Goal: Task Accomplishment & Management: Manage account settings

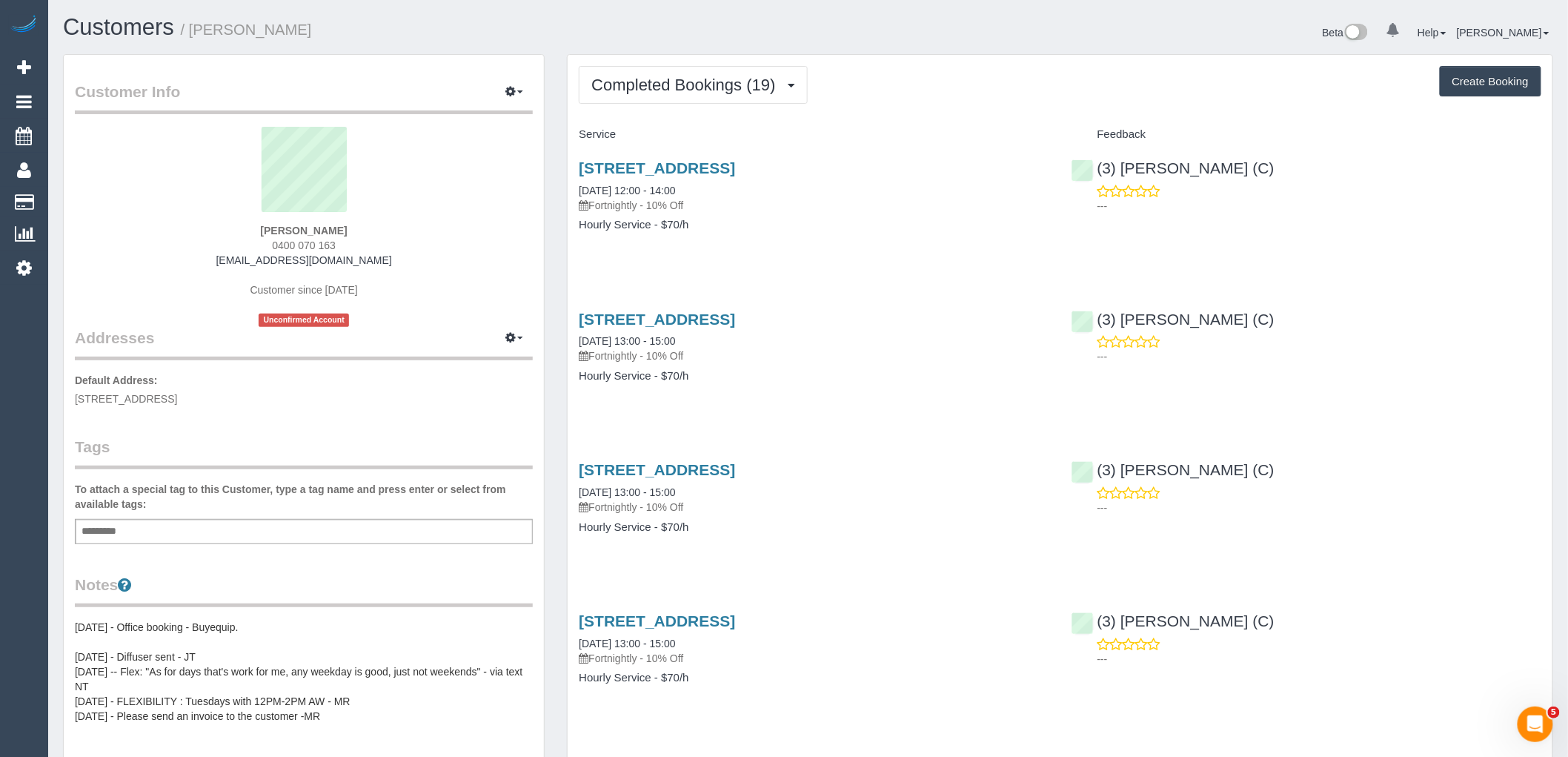
click at [356, 247] on div "Jack Negent 0400 070 163 jack.negent@wvtech.com.au Customer since 2024 Unconfir…" at bounding box center [304, 226] width 458 height 200
drag, startPoint x: 361, startPoint y: 239, endPoint x: 208, endPoint y: 235, distance: 153.1
click at [239, 233] on div "Jack Negent 0400 070 163 jack.negent@wvtech.com.au Customer since 2024 Unconfir…" at bounding box center [304, 226] width 458 height 200
click at [391, 228] on div "Jack Negent 0400 070 163 jack.negent@wvtech.com.au Customer since 2024 Unconfir…" at bounding box center [304, 226] width 458 height 200
drag, startPoint x: 352, startPoint y: 245, endPoint x: 216, endPoint y: 243, distance: 136.0
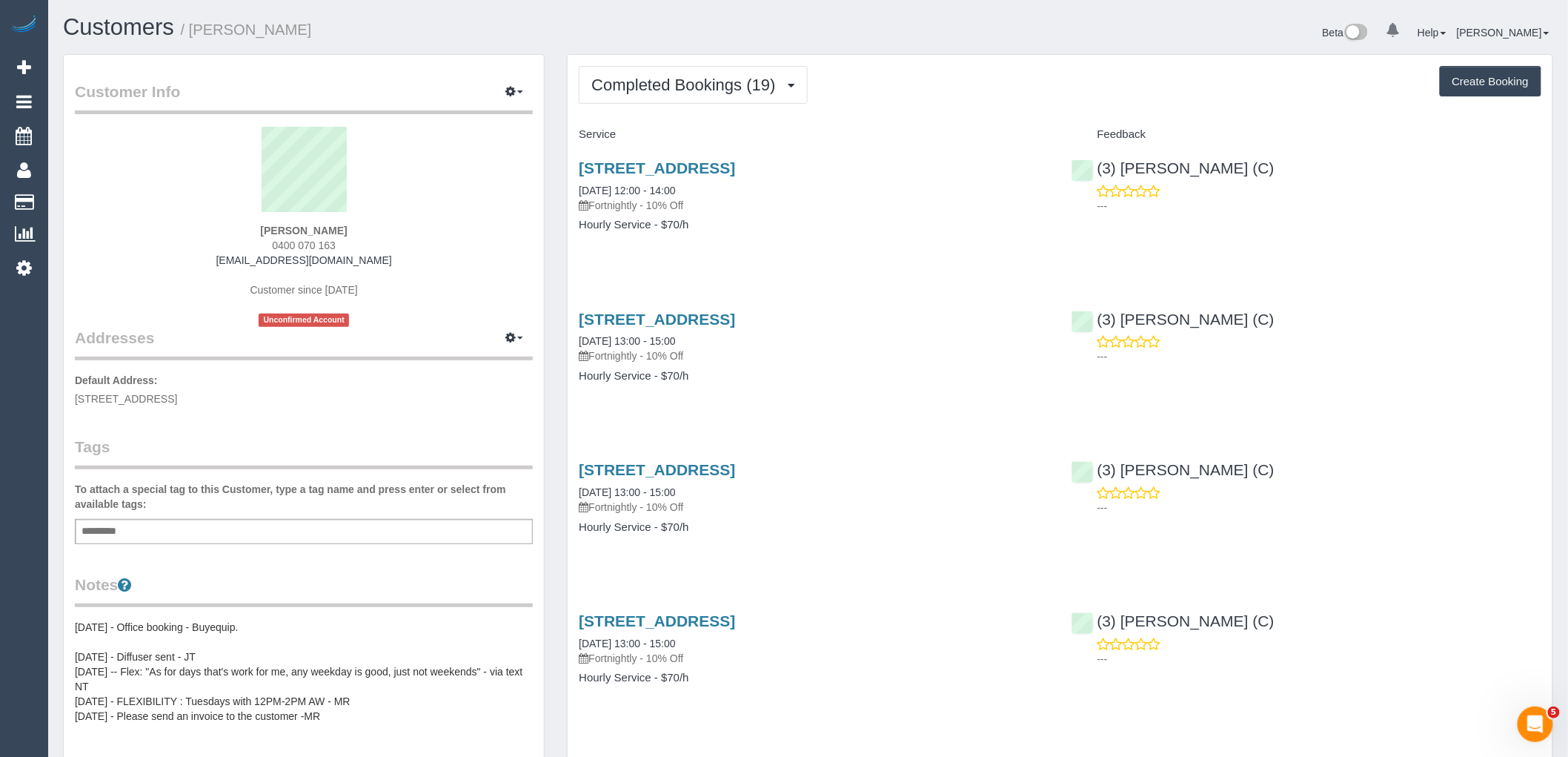
click at [228, 243] on div "Jack Negent 0400 070 163 jack.negent@wvtech.com.au Customer since 2024 Unconfir…" at bounding box center [304, 226] width 458 height 200
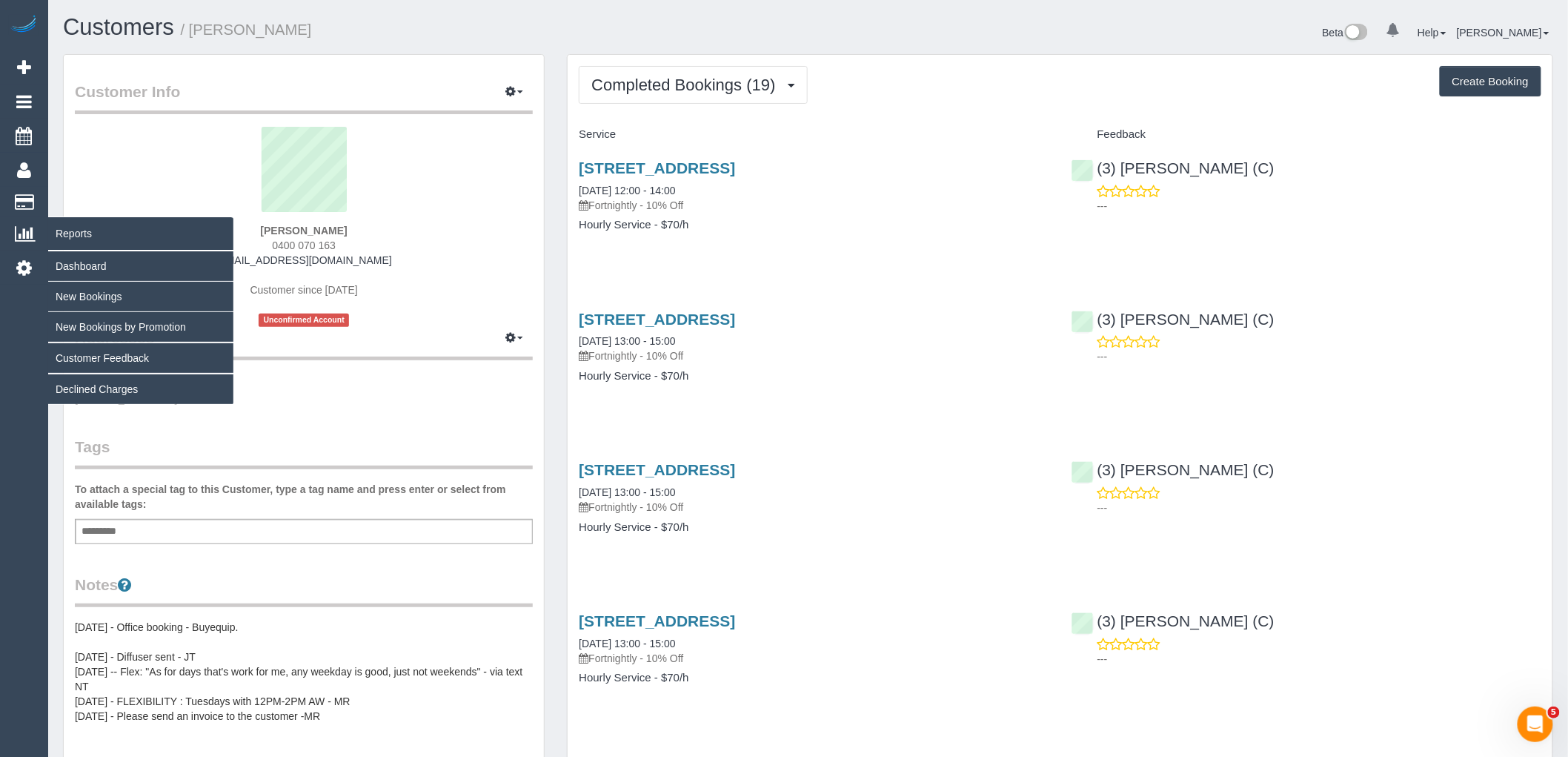
copy span "0400 070 163"
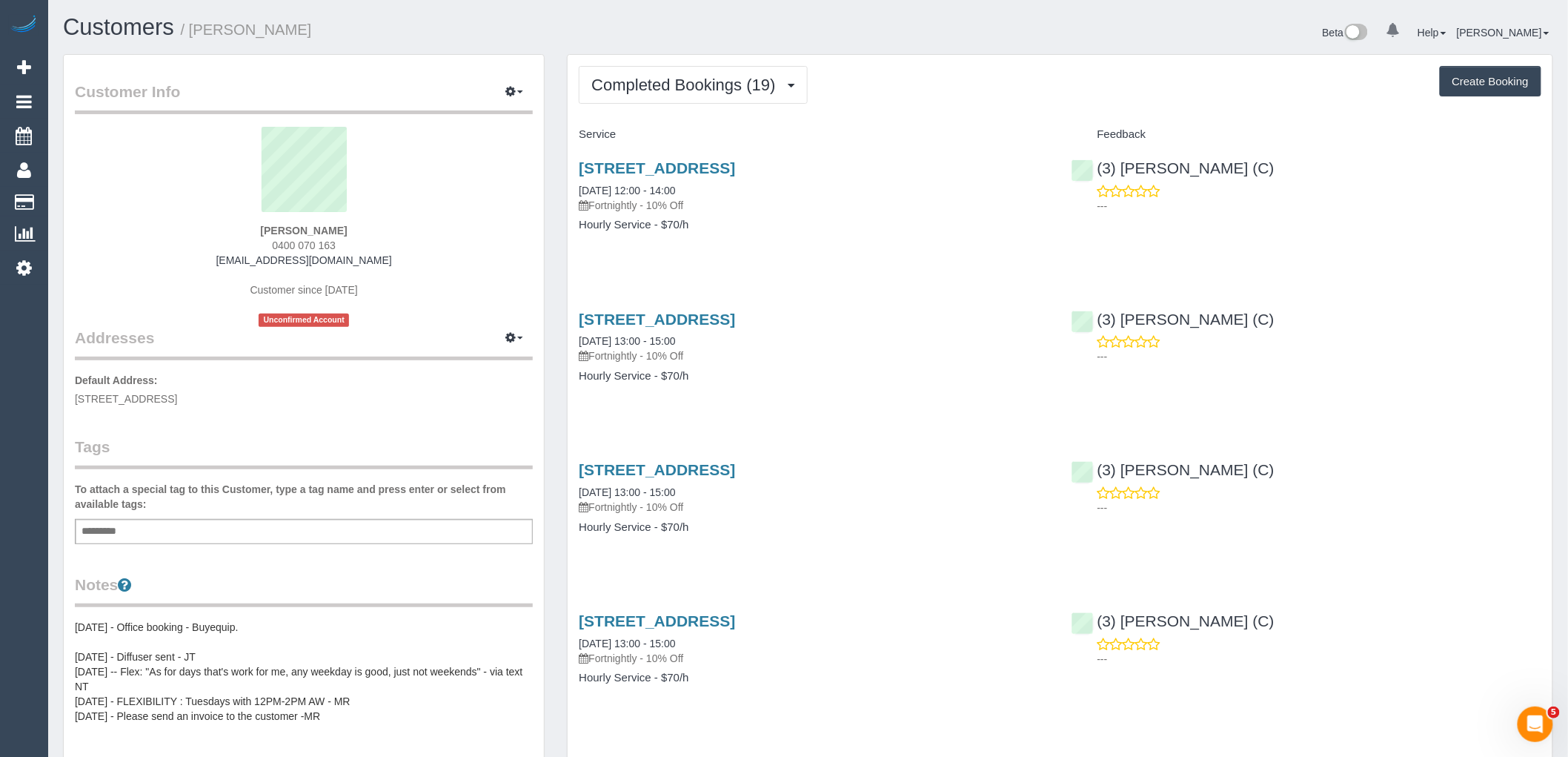
click at [405, 263] on div "Jack Negent 0400 070 163 jack.negent@wvtech.com.au Customer since 2024 Unconfir…" at bounding box center [304, 226] width 458 height 200
drag, startPoint x: 401, startPoint y: 261, endPoint x: 234, endPoint y: 261, distance: 167.0
click at [234, 261] on div "Jack Negent 0400 070 163 jack.negent@wvtech.com.au Customer since 2024 Unconfir…" at bounding box center [304, 226] width 458 height 200
copy link "jack.negent@wvtech.com.au"
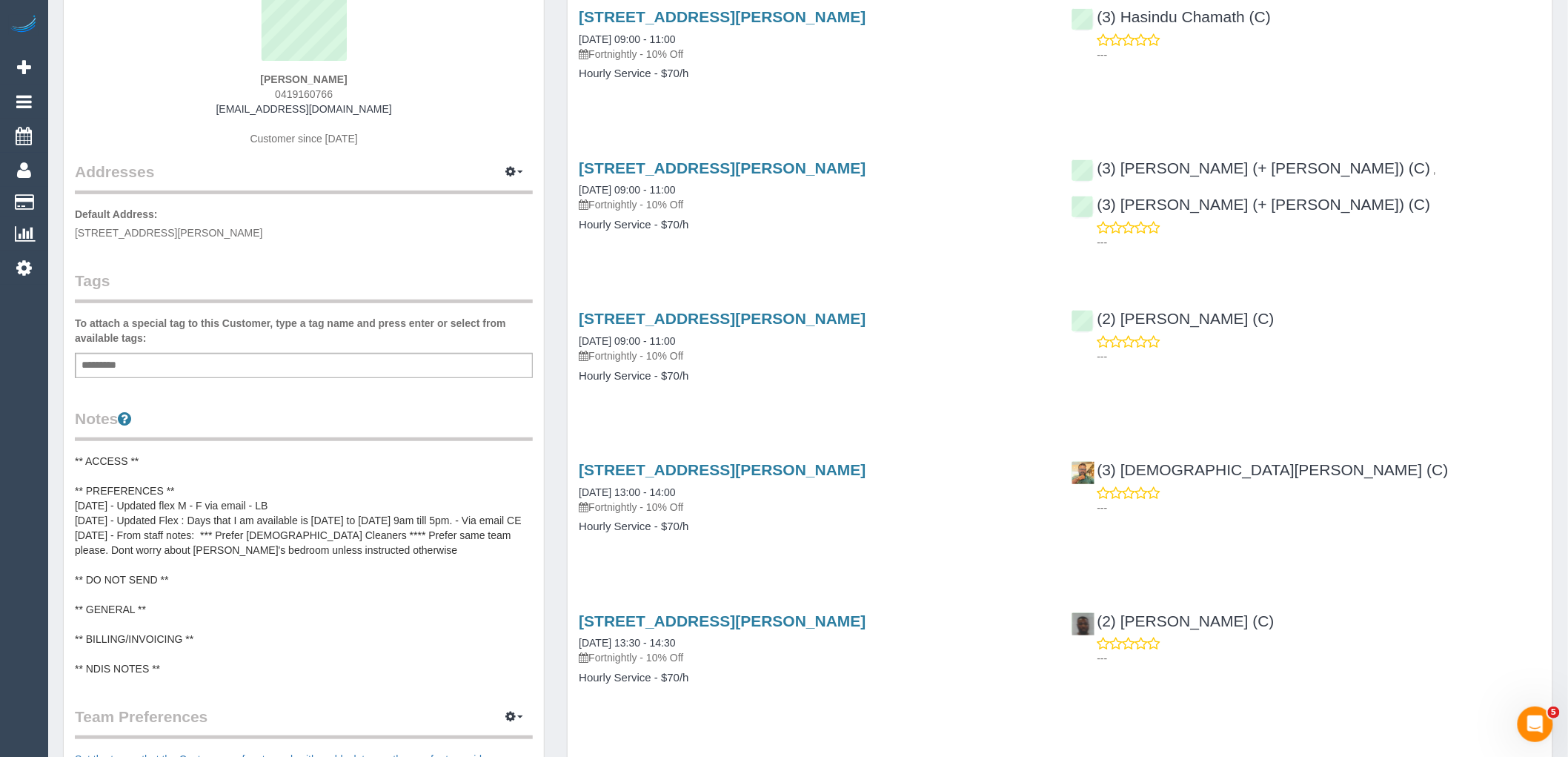
scroll to position [165, 0]
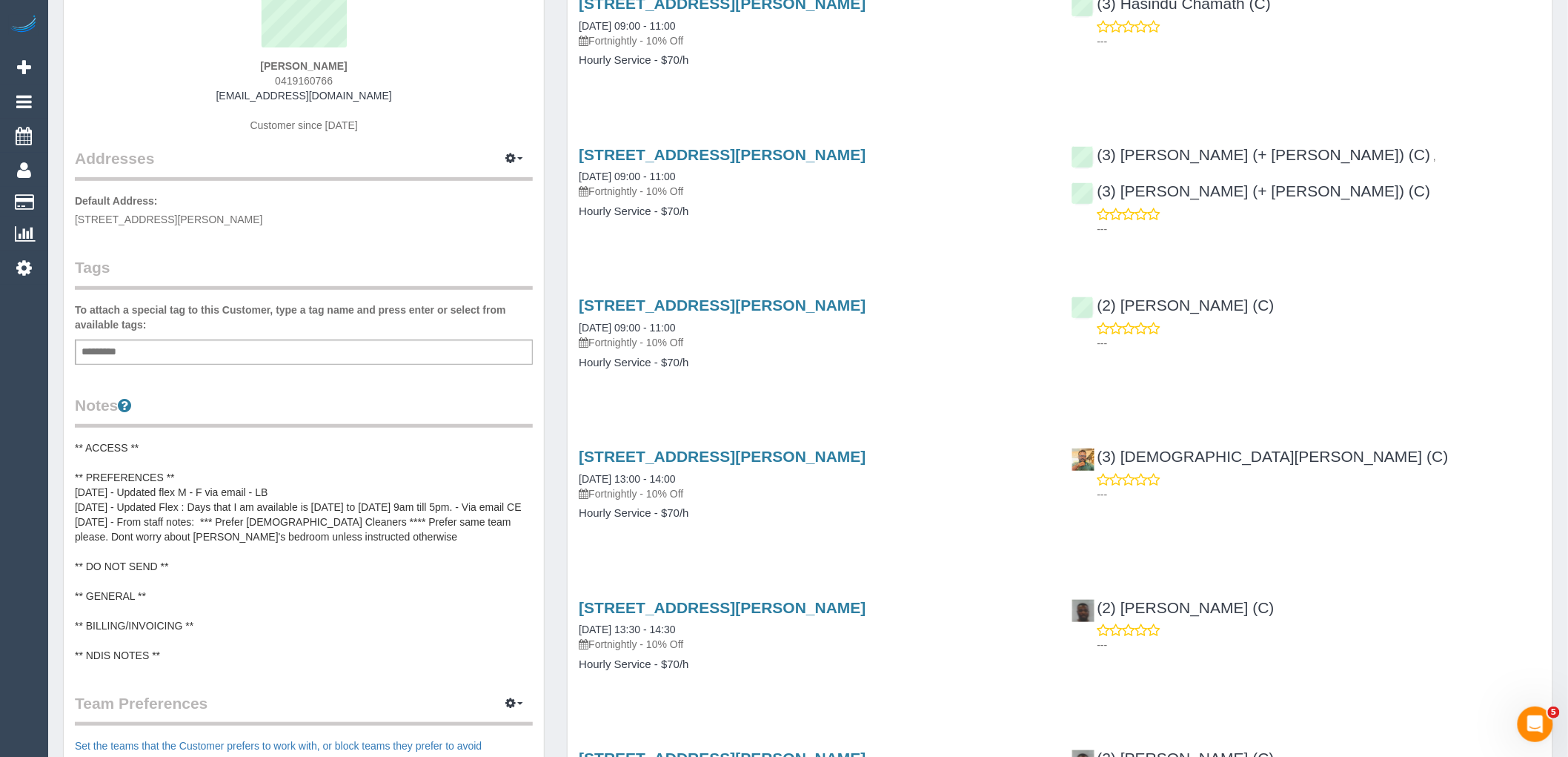
click at [142, 479] on pre "** ACCESS ** ** PREFERENCES ** [DATE] - Updated flex M - F via email - LB [DATE…" at bounding box center [304, 551] width 458 height 222
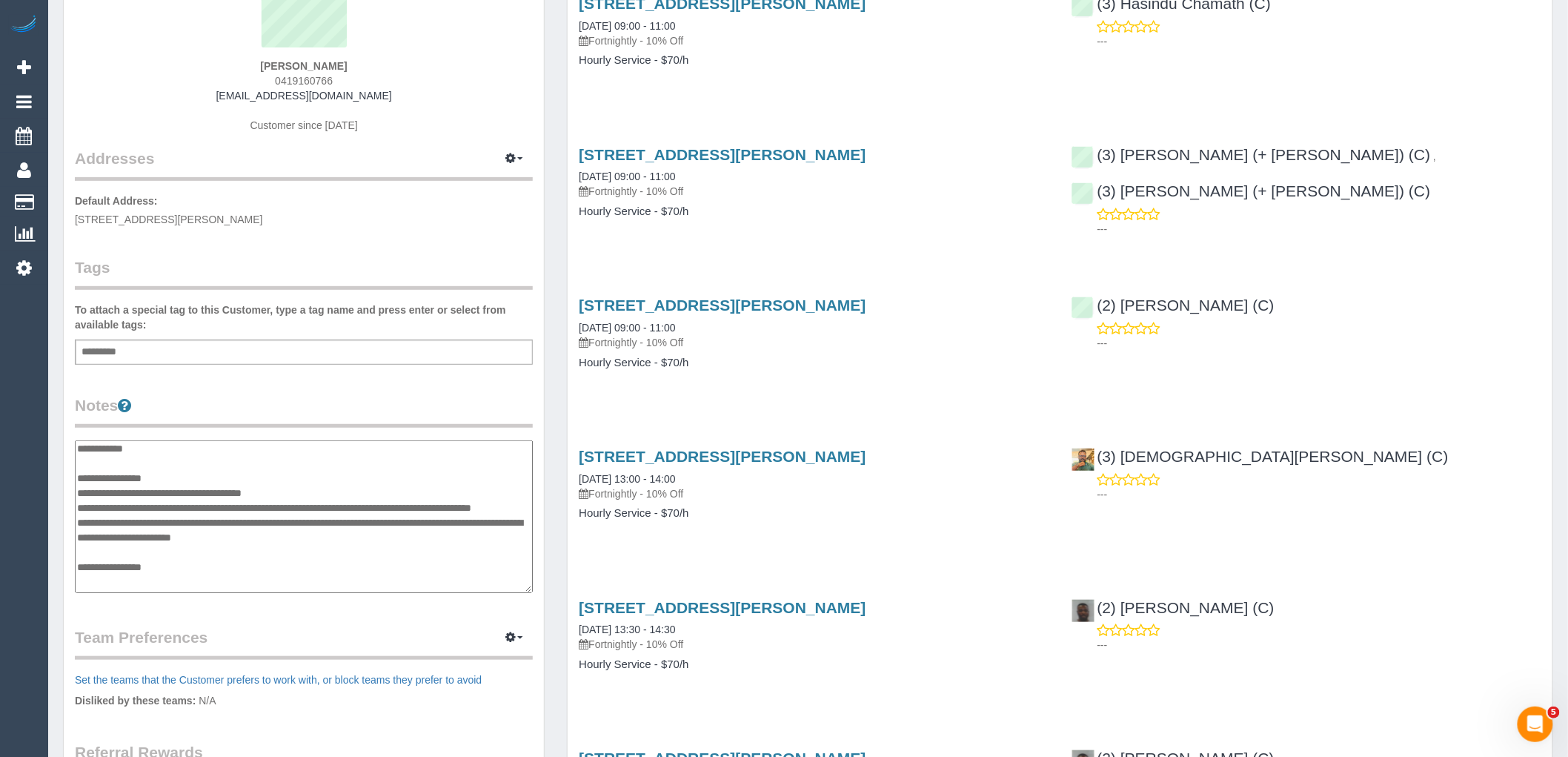
scroll to position [0, 0]
click at [255, 477] on textarea "**********" at bounding box center [304, 516] width 458 height 153
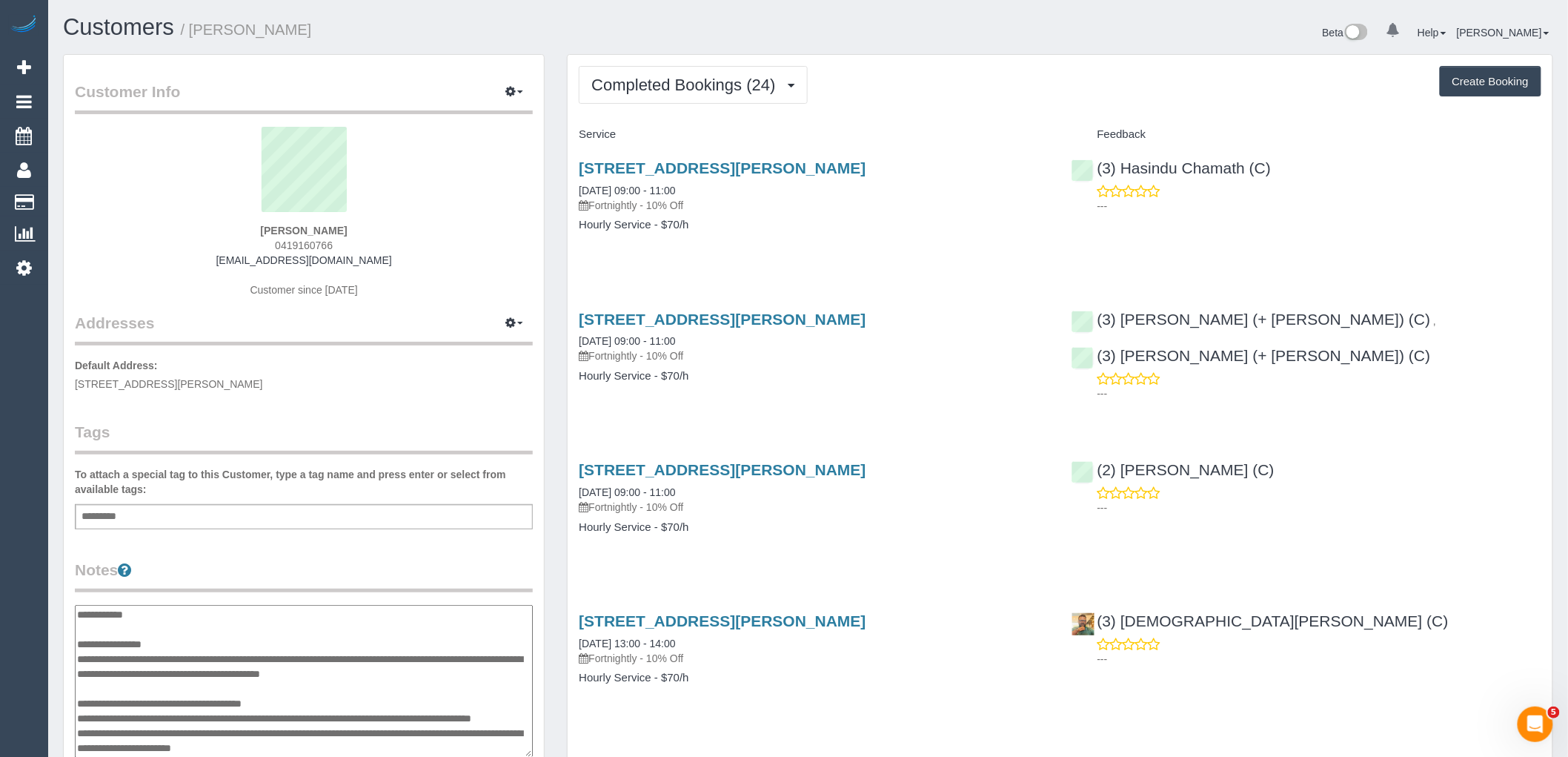
type textarea "**********"
drag, startPoint x: 1309, startPoint y: 157, endPoint x: 1097, endPoint y: 168, distance: 212.3
click at [1097, 168] on div "(3) Hasindu Chamath (C) ---" at bounding box center [1306, 182] width 492 height 72
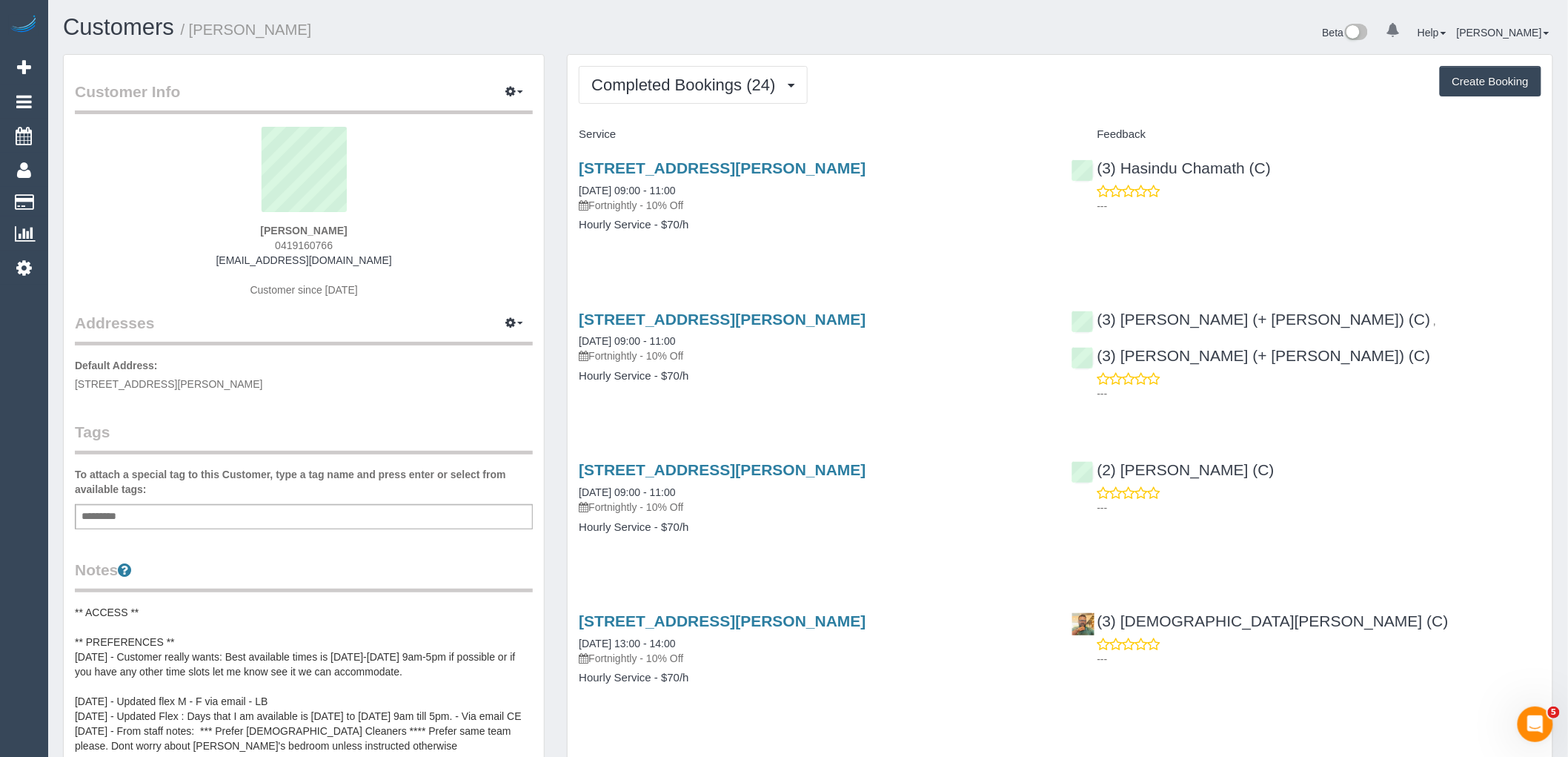
copy link "(3) Hasindu Chamath (C)"
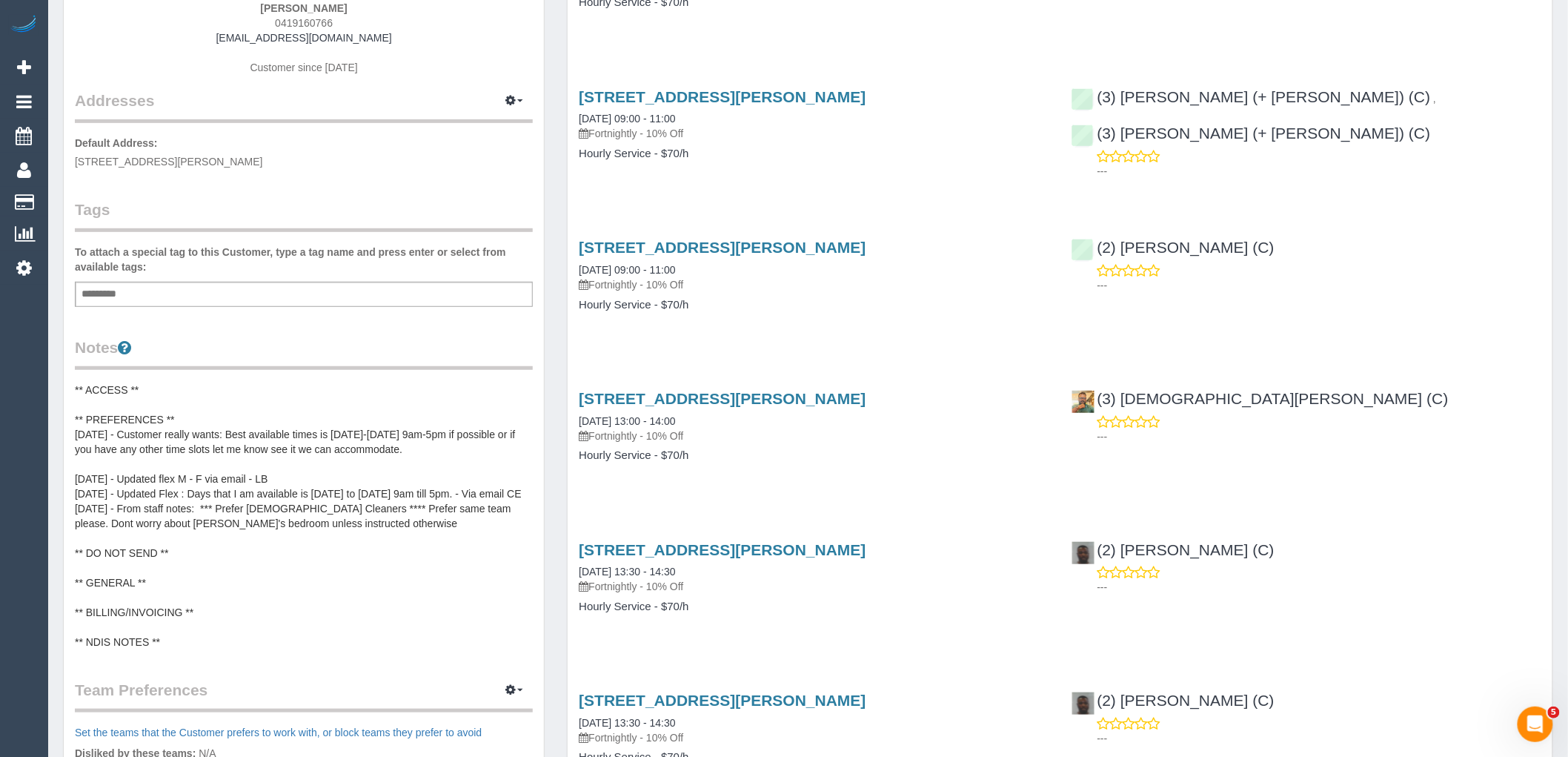
scroll to position [247, 0]
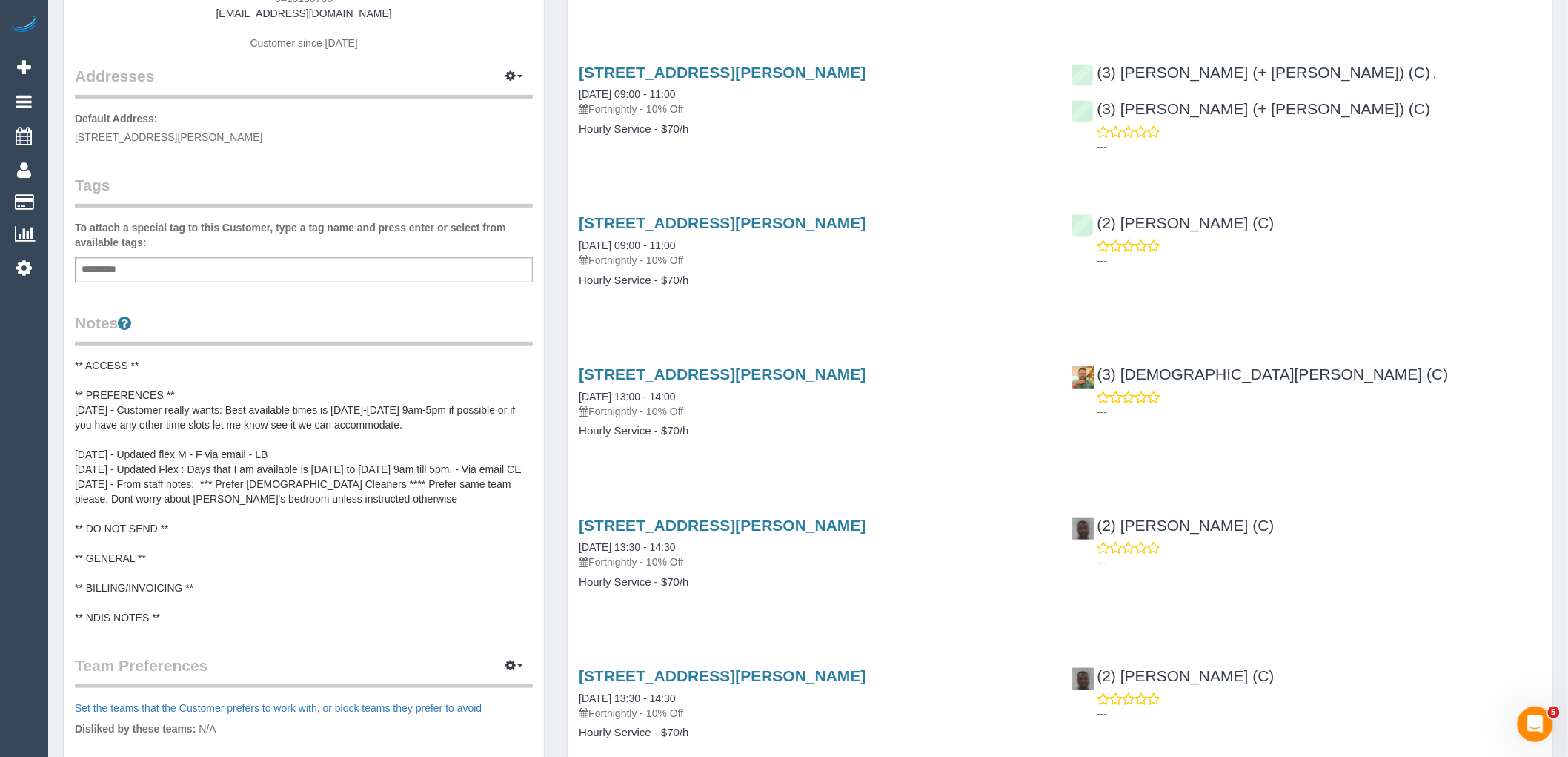
click at [477, 403] on pre "** ACCESS ** ** PREFERENCES ** 19/09/25 - Customer really wants: Best available…" at bounding box center [304, 491] width 458 height 266
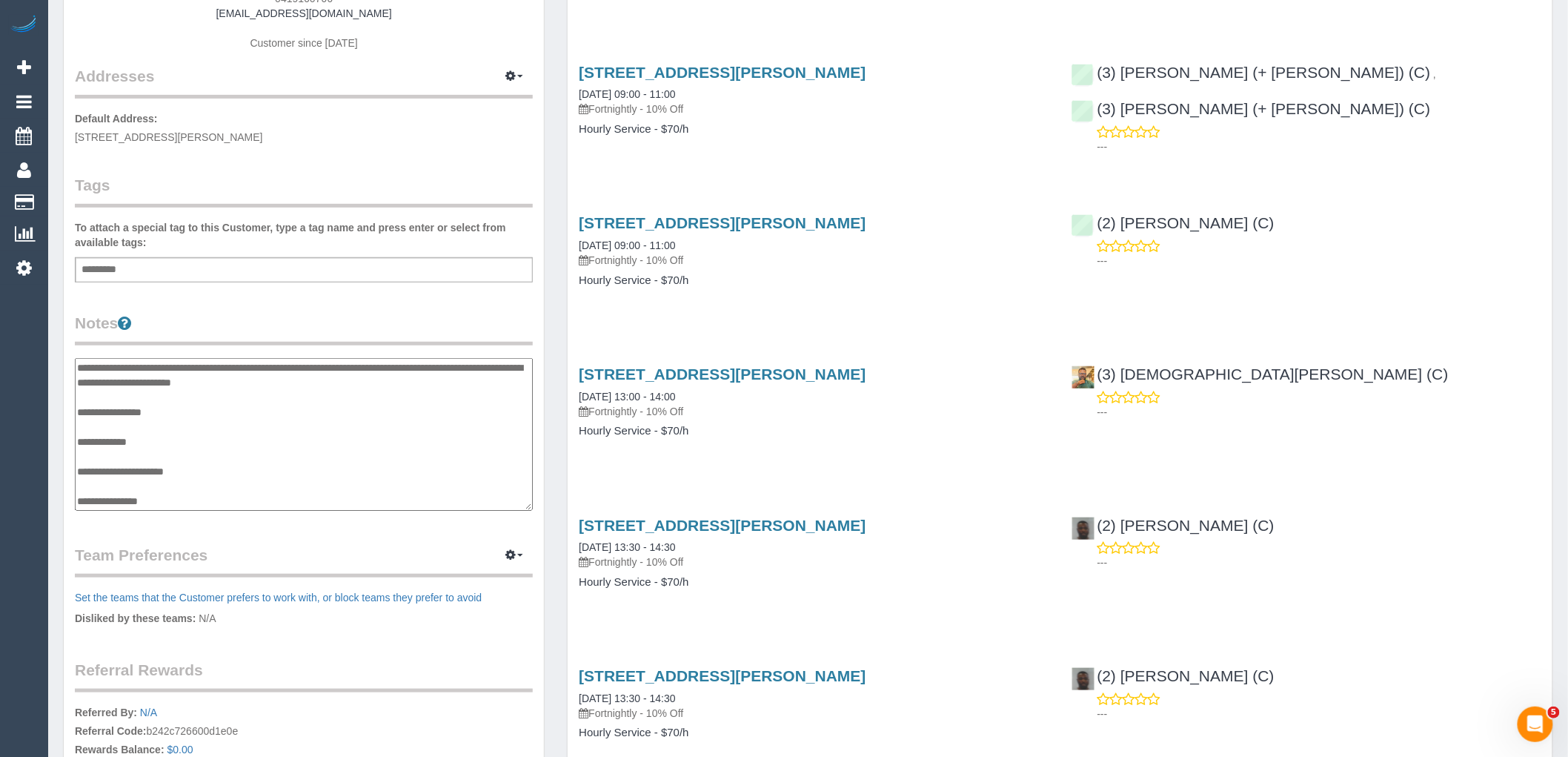
scroll to position [0, 0]
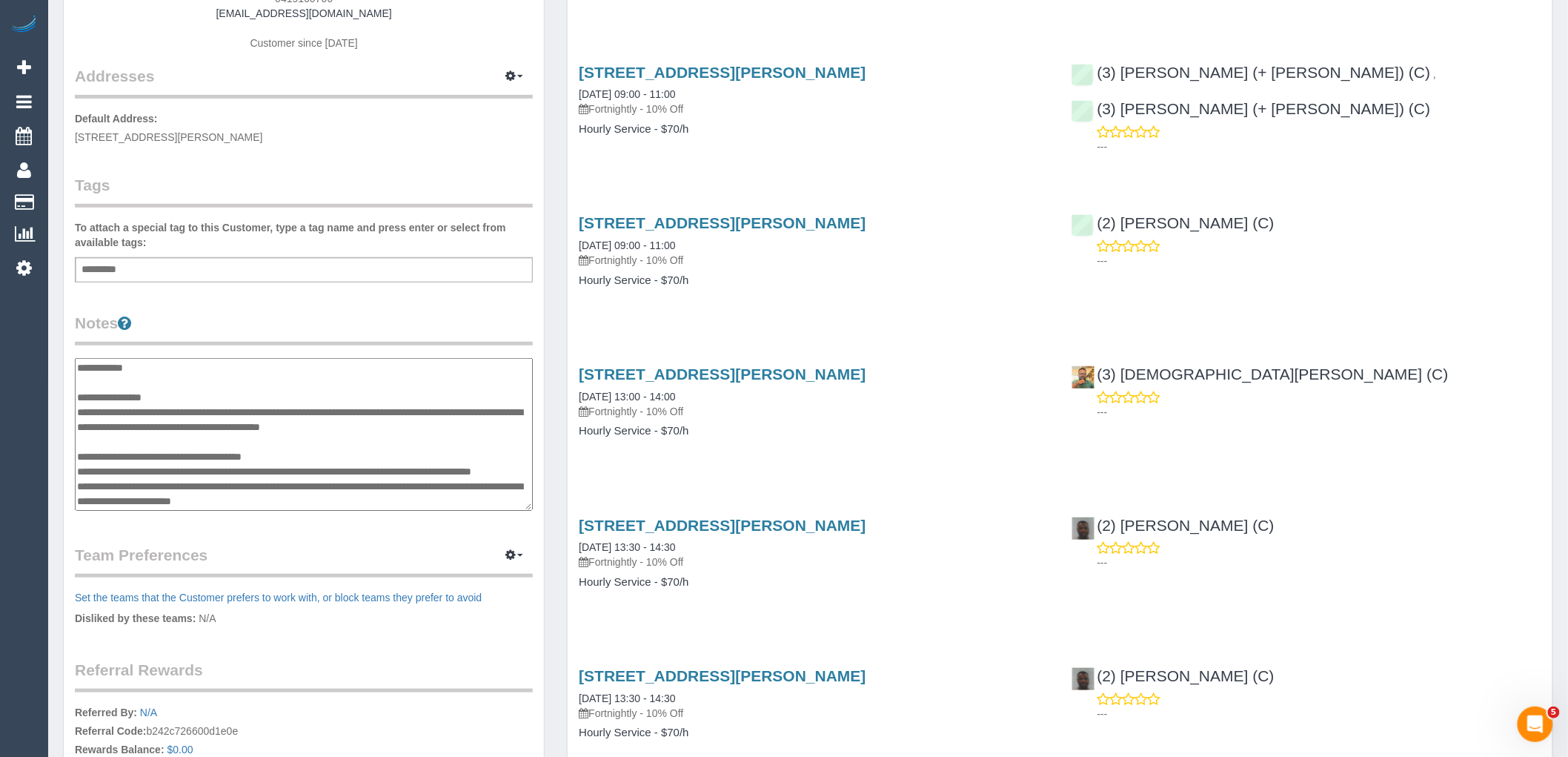
click at [490, 427] on textarea "**********" at bounding box center [304, 434] width 458 height 153
click at [234, 408] on textarea "**********" at bounding box center [304, 434] width 458 height 153
click at [233, 434] on textarea "**********" at bounding box center [304, 434] width 458 height 153
drag, startPoint x: 276, startPoint y: 441, endPoint x: 75, endPoint y: 409, distance: 203.5
click at [75, 409] on textarea "**********" at bounding box center [304, 434] width 458 height 153
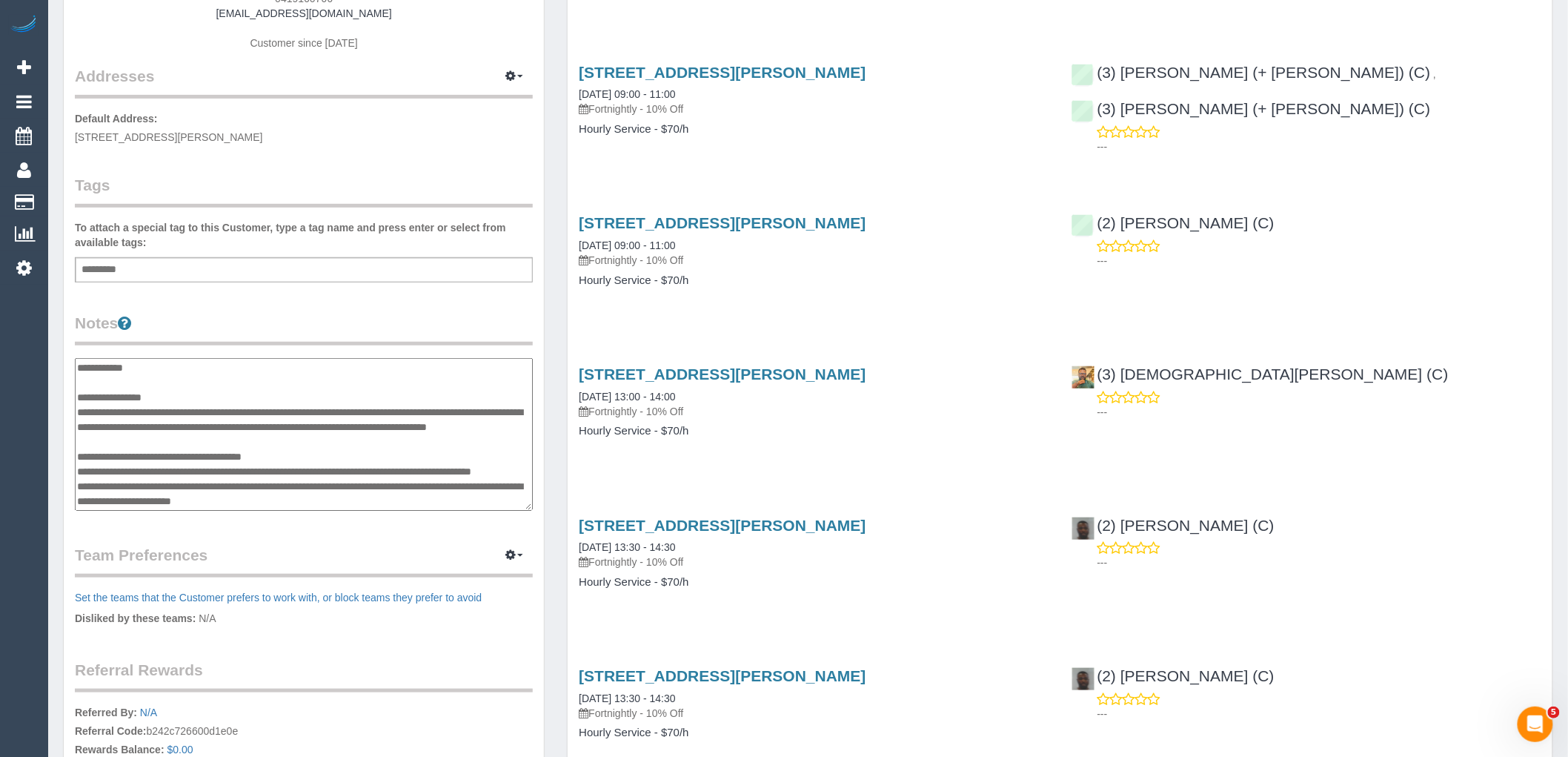
type textarea "**********"
click at [367, 304] on div "Customer Info Edit Contact Info Send Message Email Preferences Special Sales Ta…" at bounding box center [304, 359] width 481 height 1103
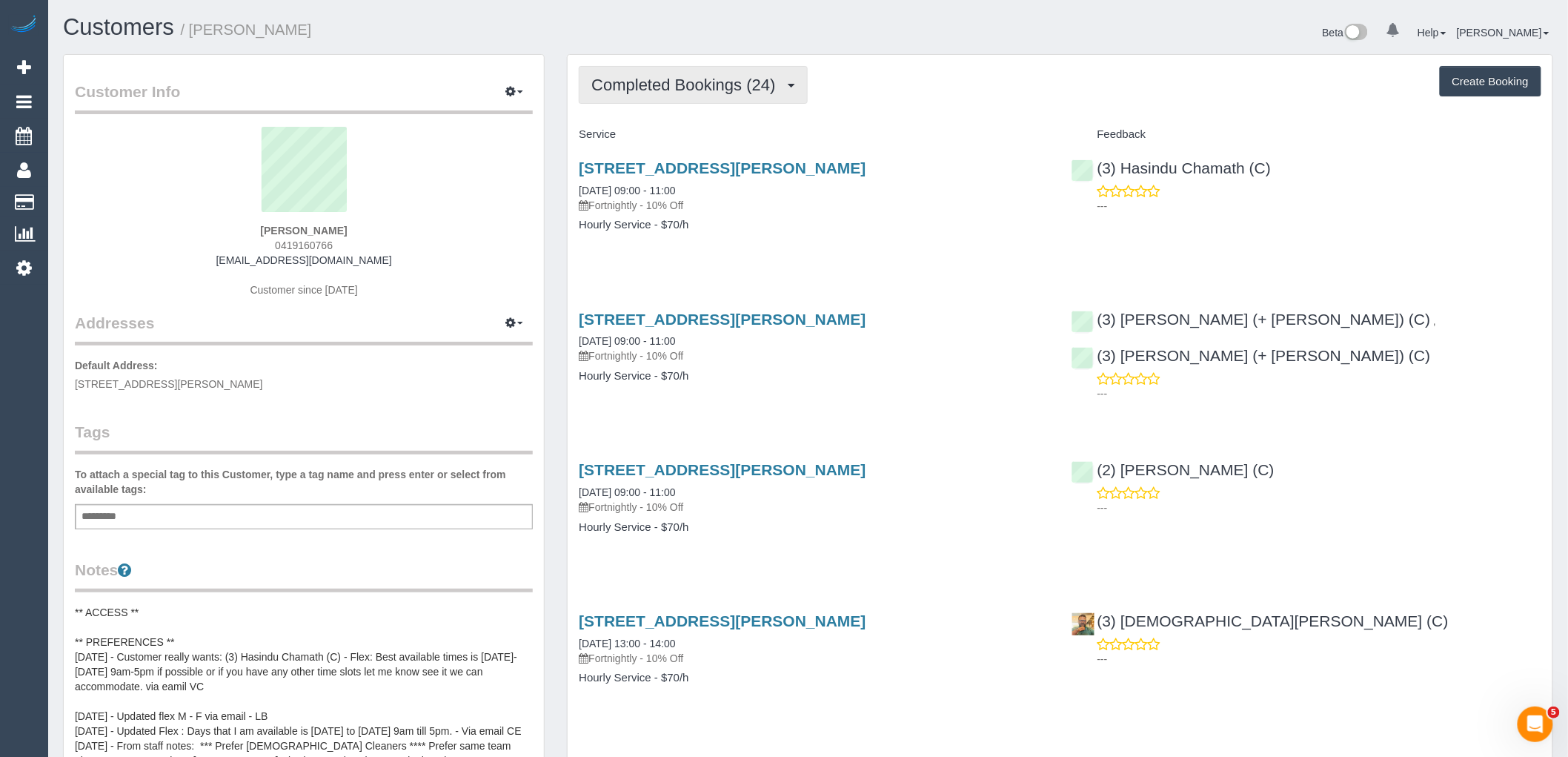
click at [654, 74] on button "Completed Bookings (24)" at bounding box center [692, 84] width 228 height 38
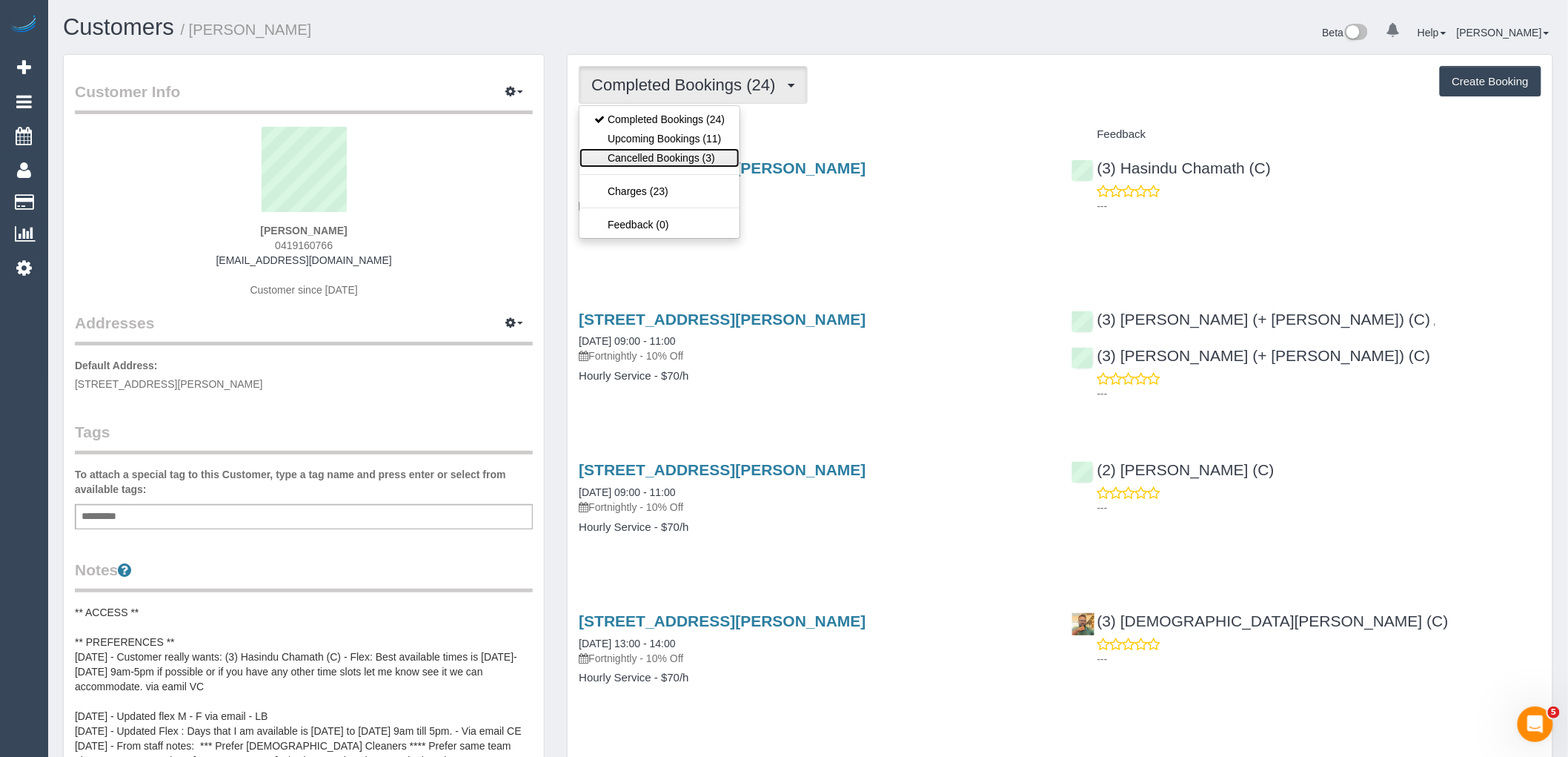
click at [669, 149] on link "Cancelled Bookings (3)" at bounding box center [659, 157] width 160 height 19
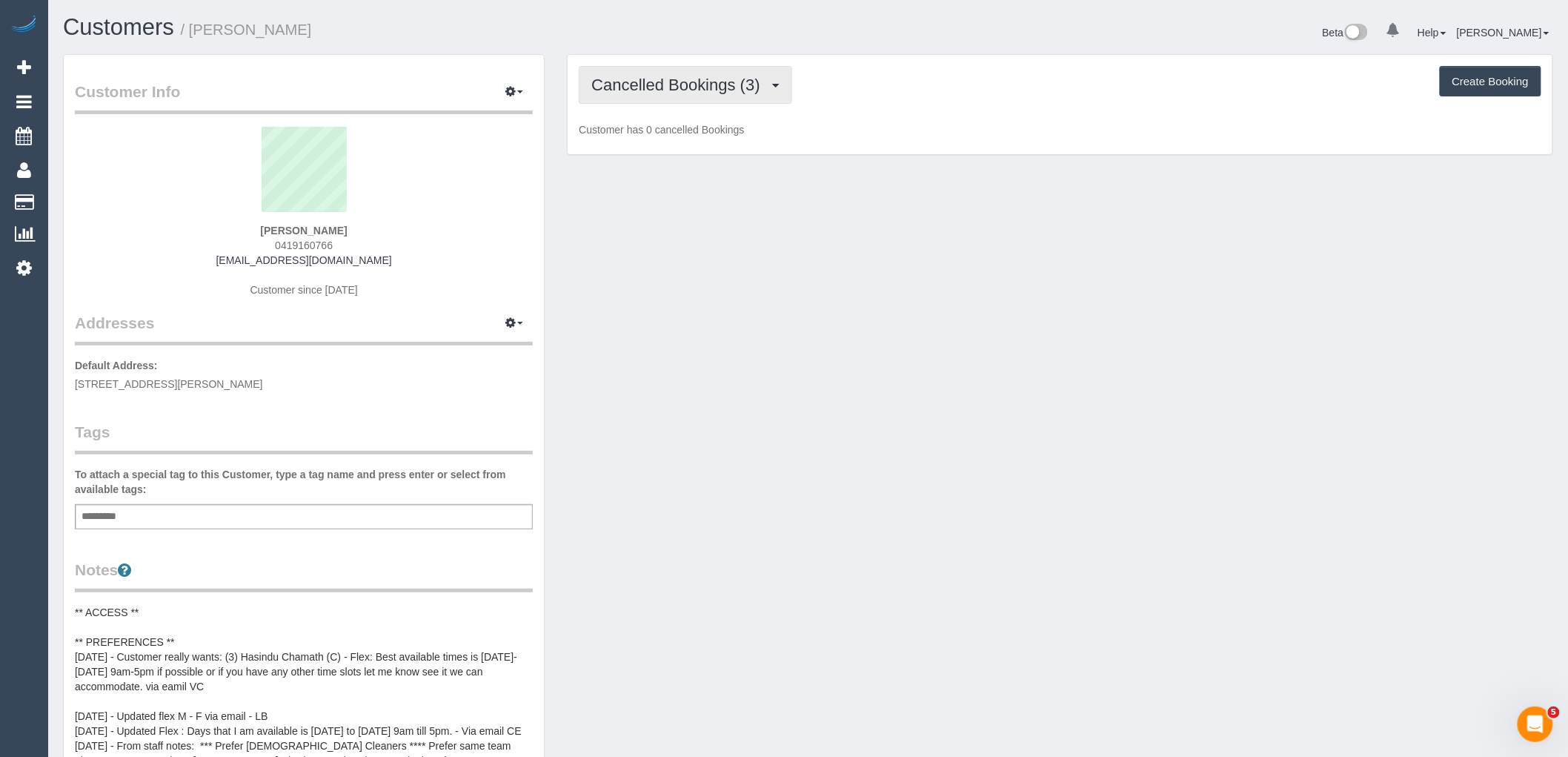
click at [683, 89] on span "Cancelled Bookings (3)" at bounding box center [679, 85] width 176 height 18
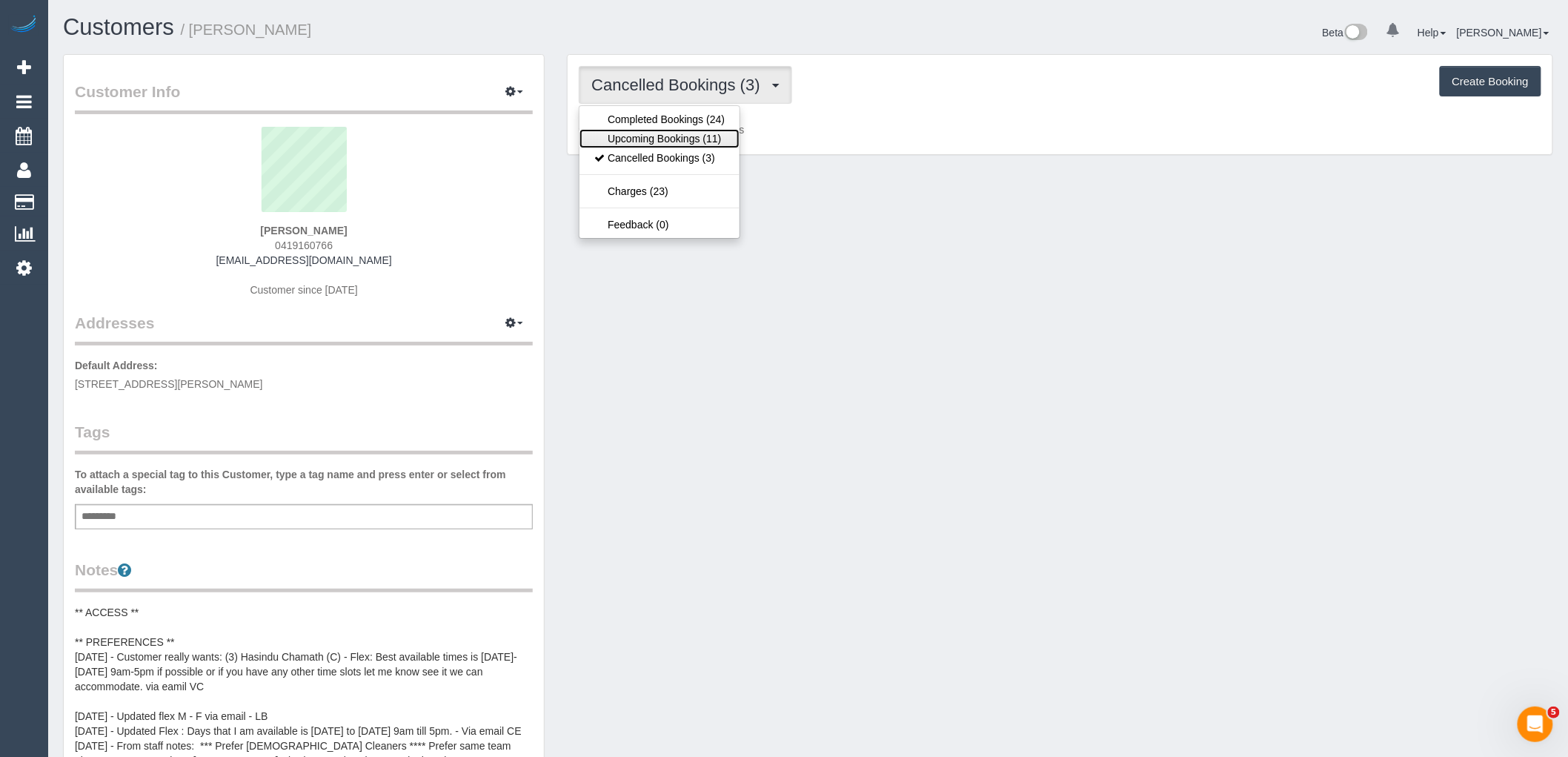
click at [671, 146] on link "Upcoming Bookings (11)" at bounding box center [659, 138] width 160 height 19
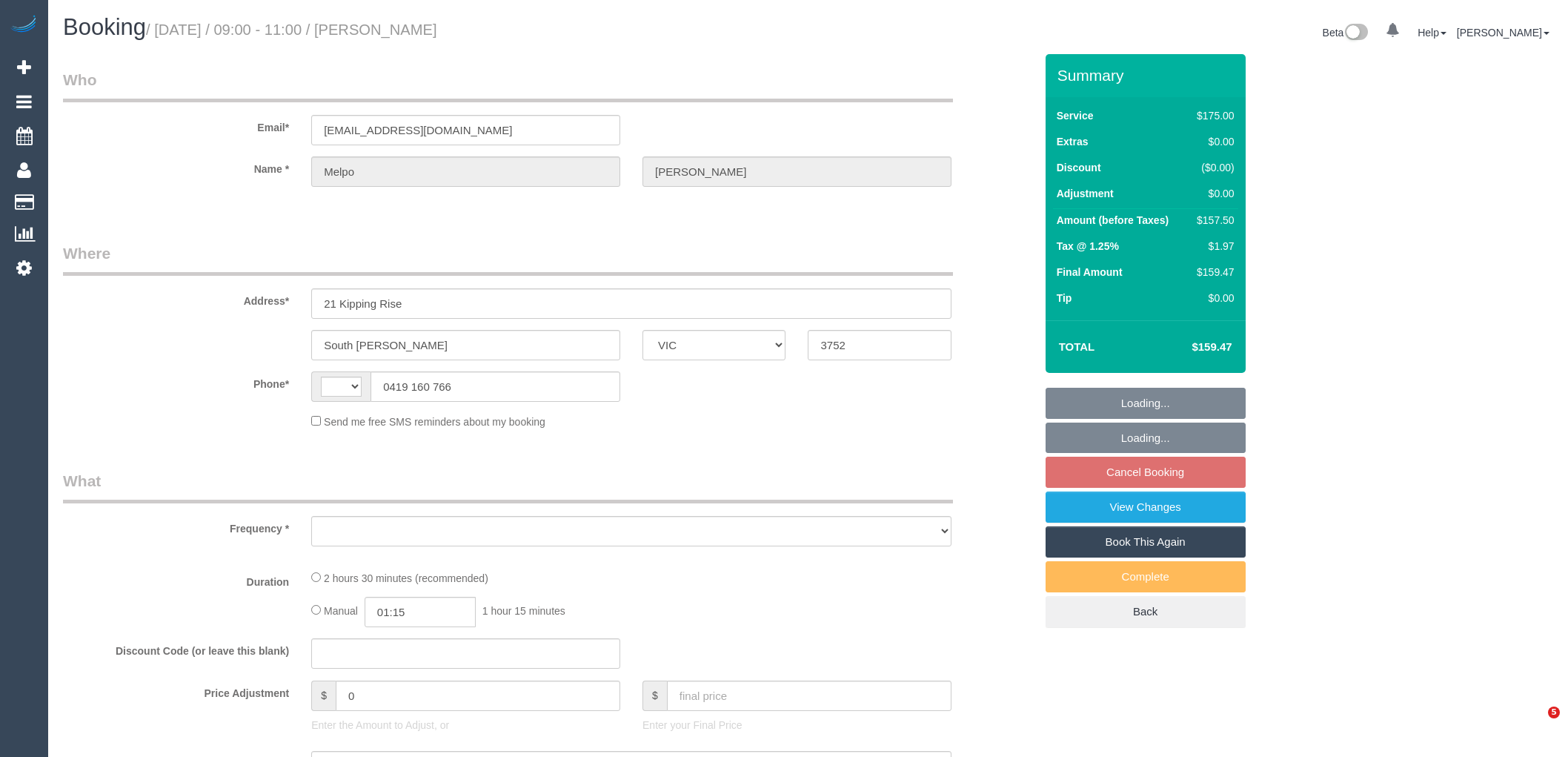
select select "VIC"
select select "string:AU"
select select "object:543"
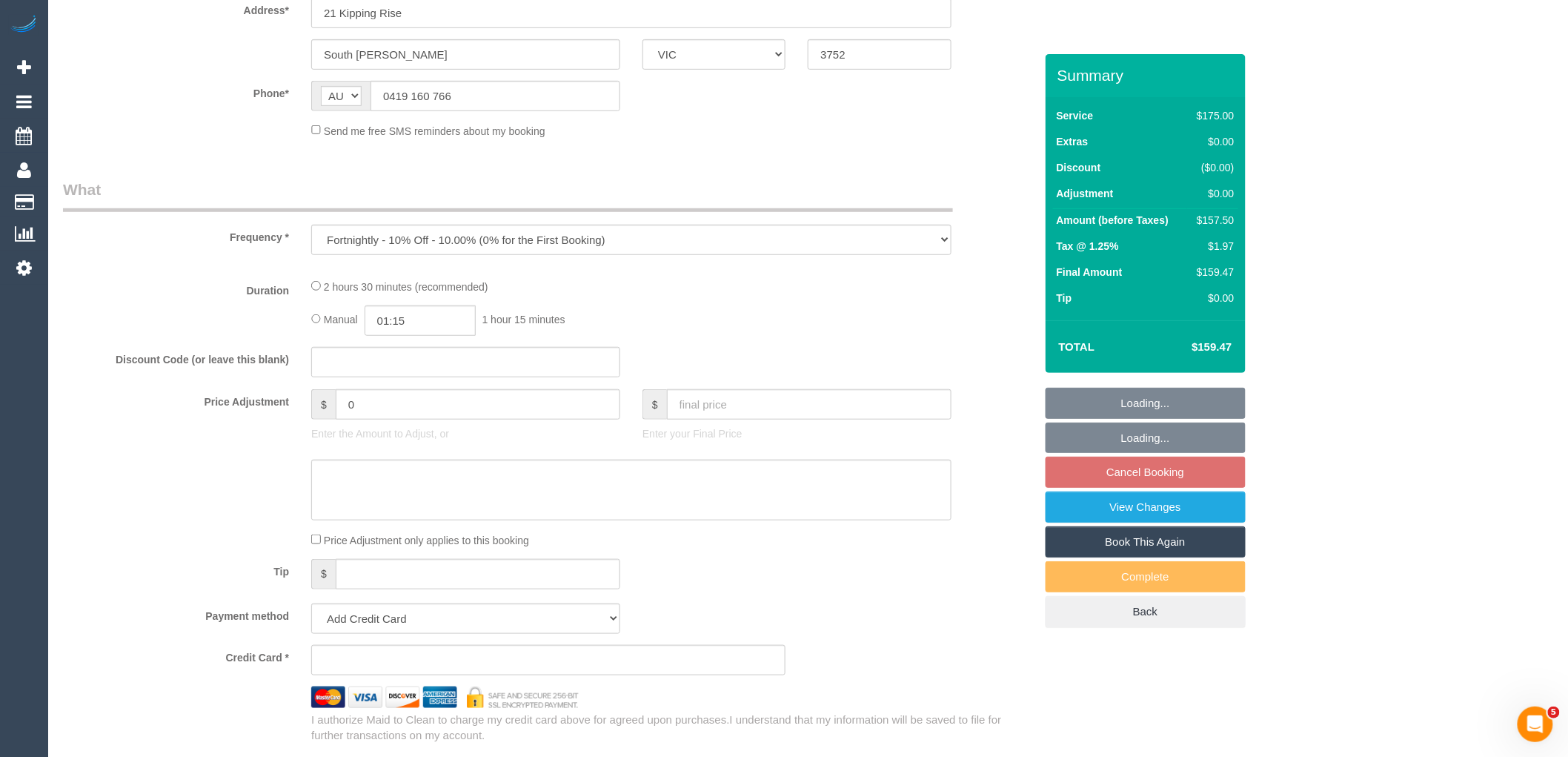
select select "string:stripe-pm_1QCAg32GScqysDRVi7vzTg8g"
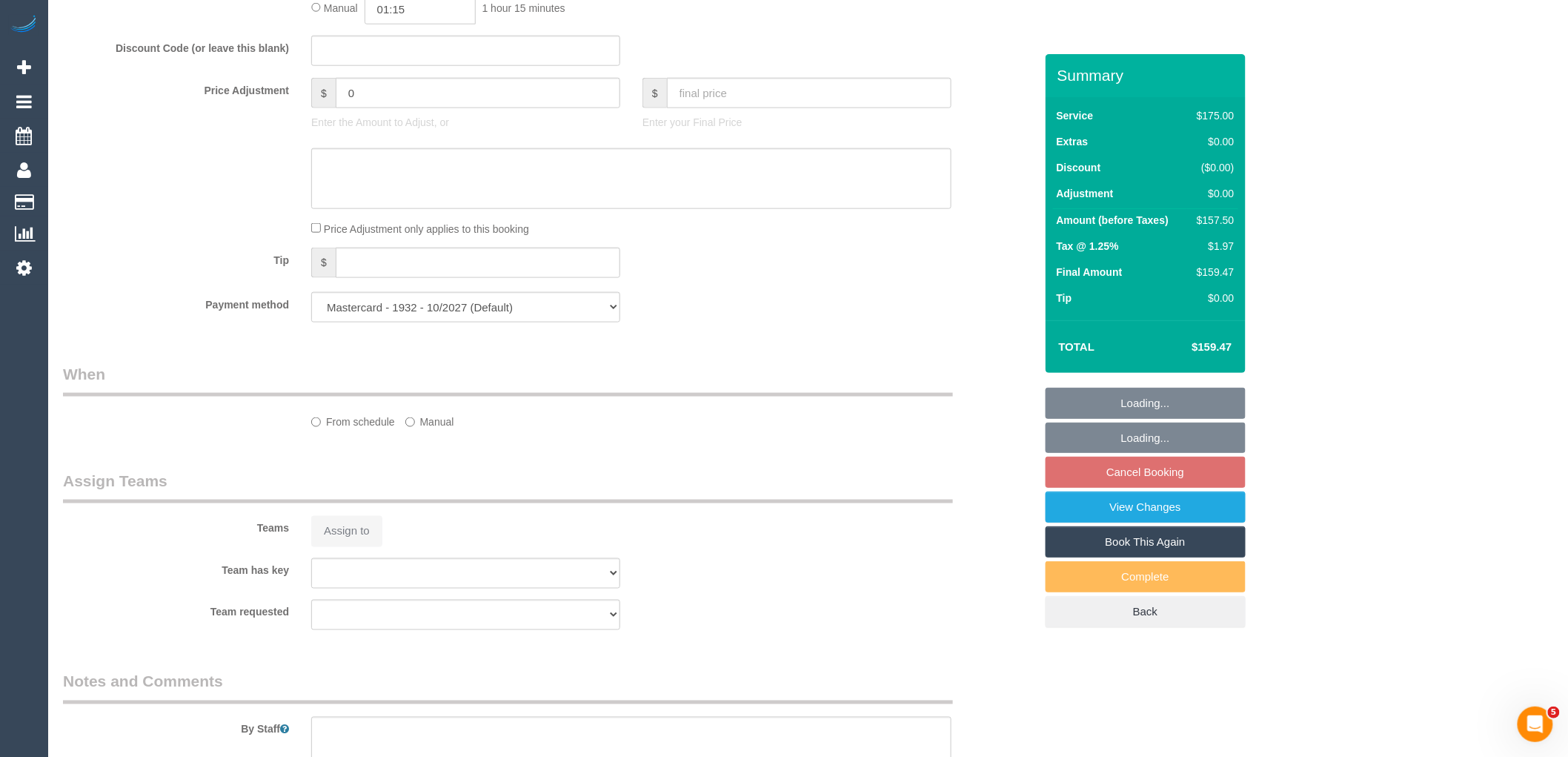
select select "object:860"
select select "150"
select select "number:27"
select select "number:14"
select select "number:18"
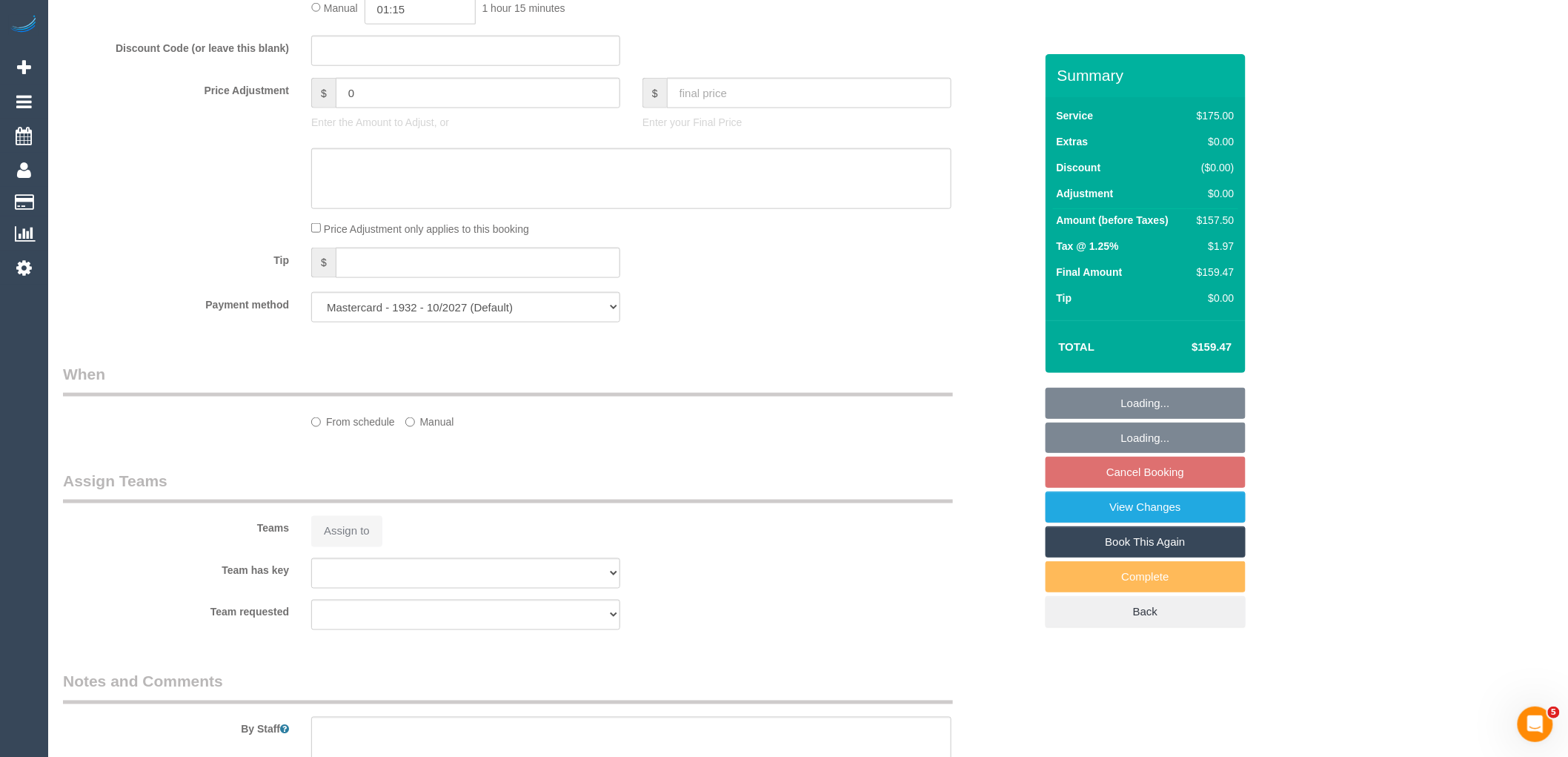
select select "number:22"
select select "number:34"
select select "number:12"
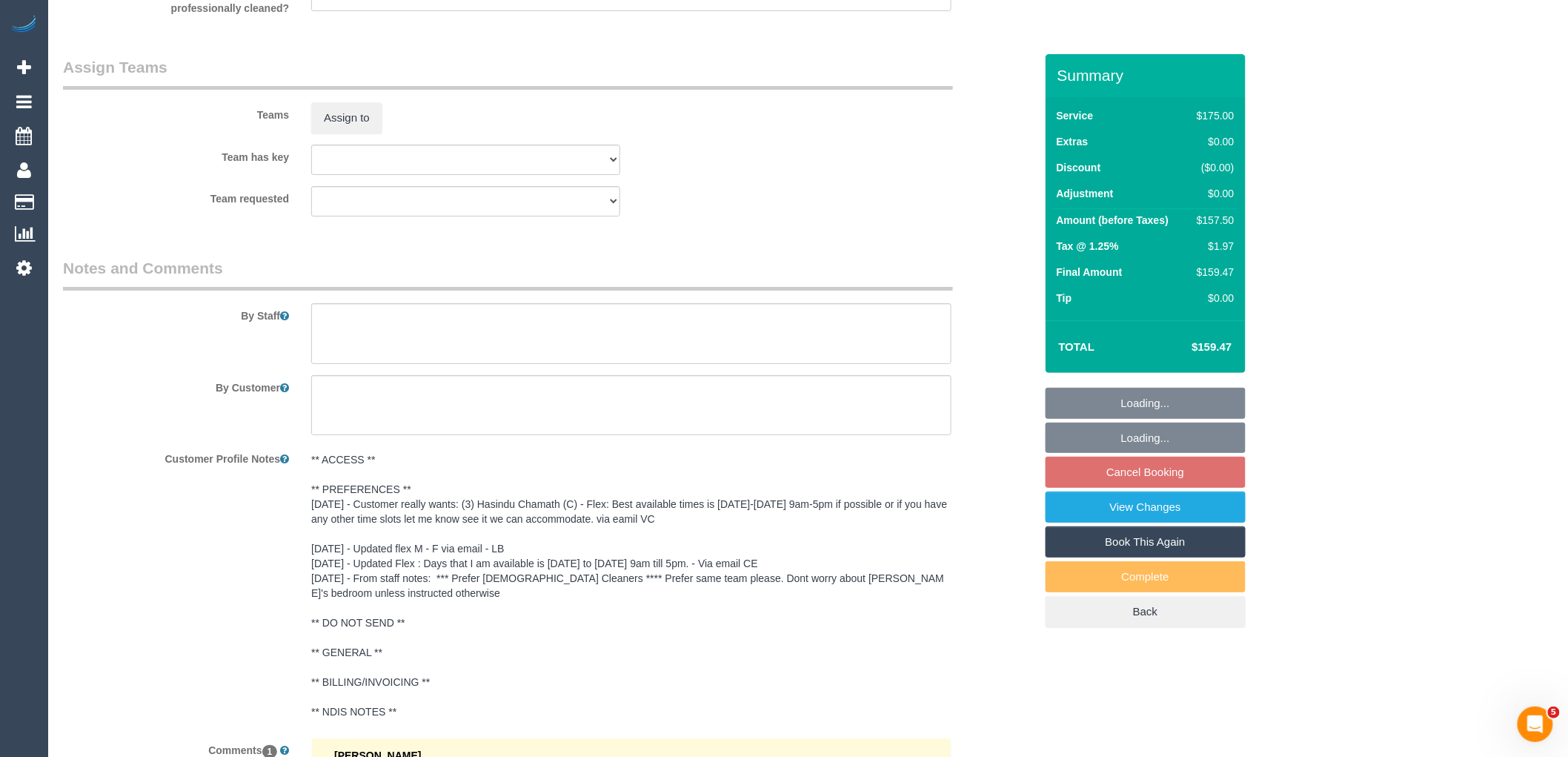
scroll to position [2495, 0]
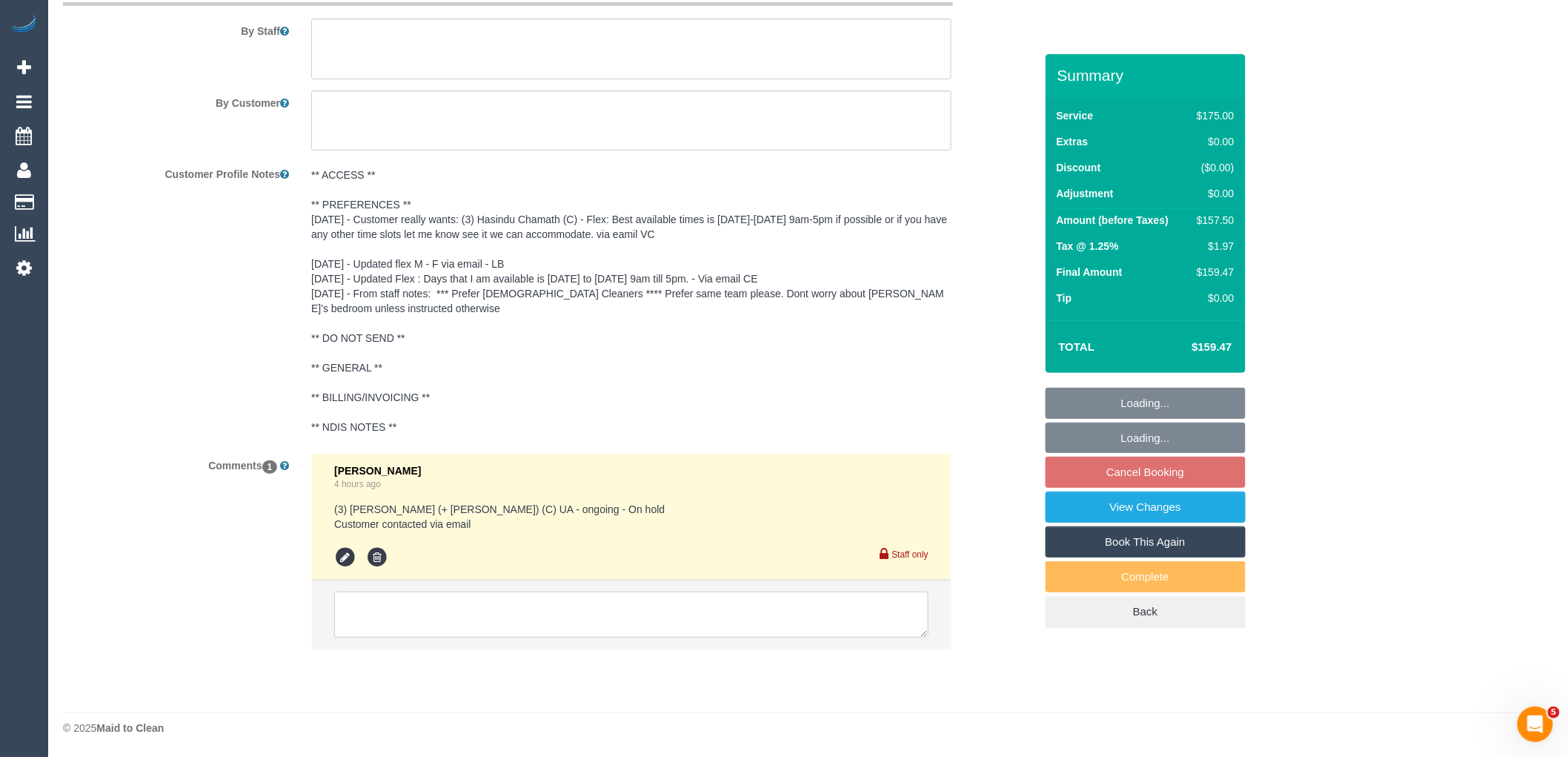
click at [445, 597] on textarea at bounding box center [631, 614] width 594 height 46
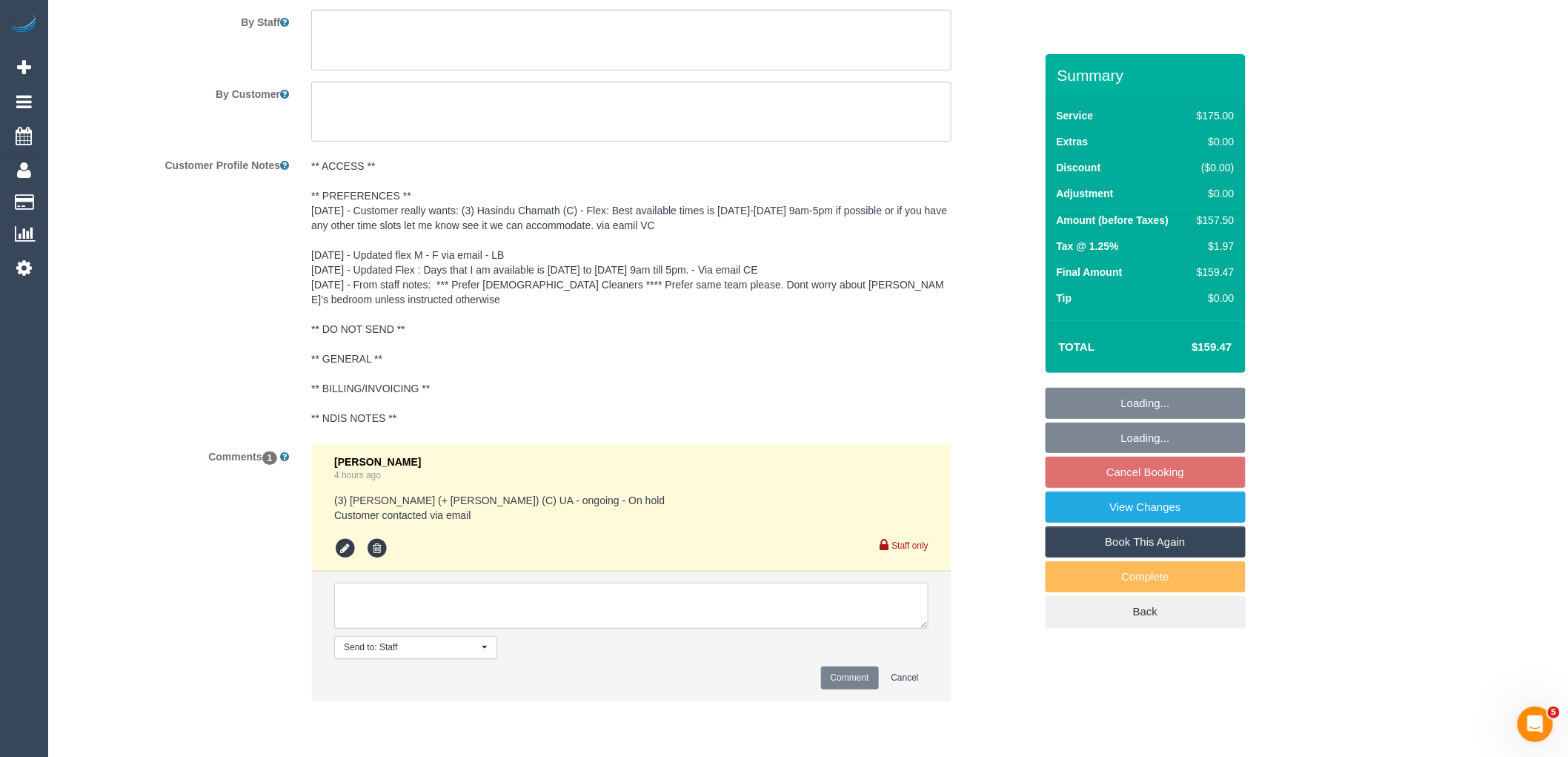
paste textarea "19/09/25 - Customer really wants: (3) Hasindu Chamath (C) - Flex: Best availabl…"
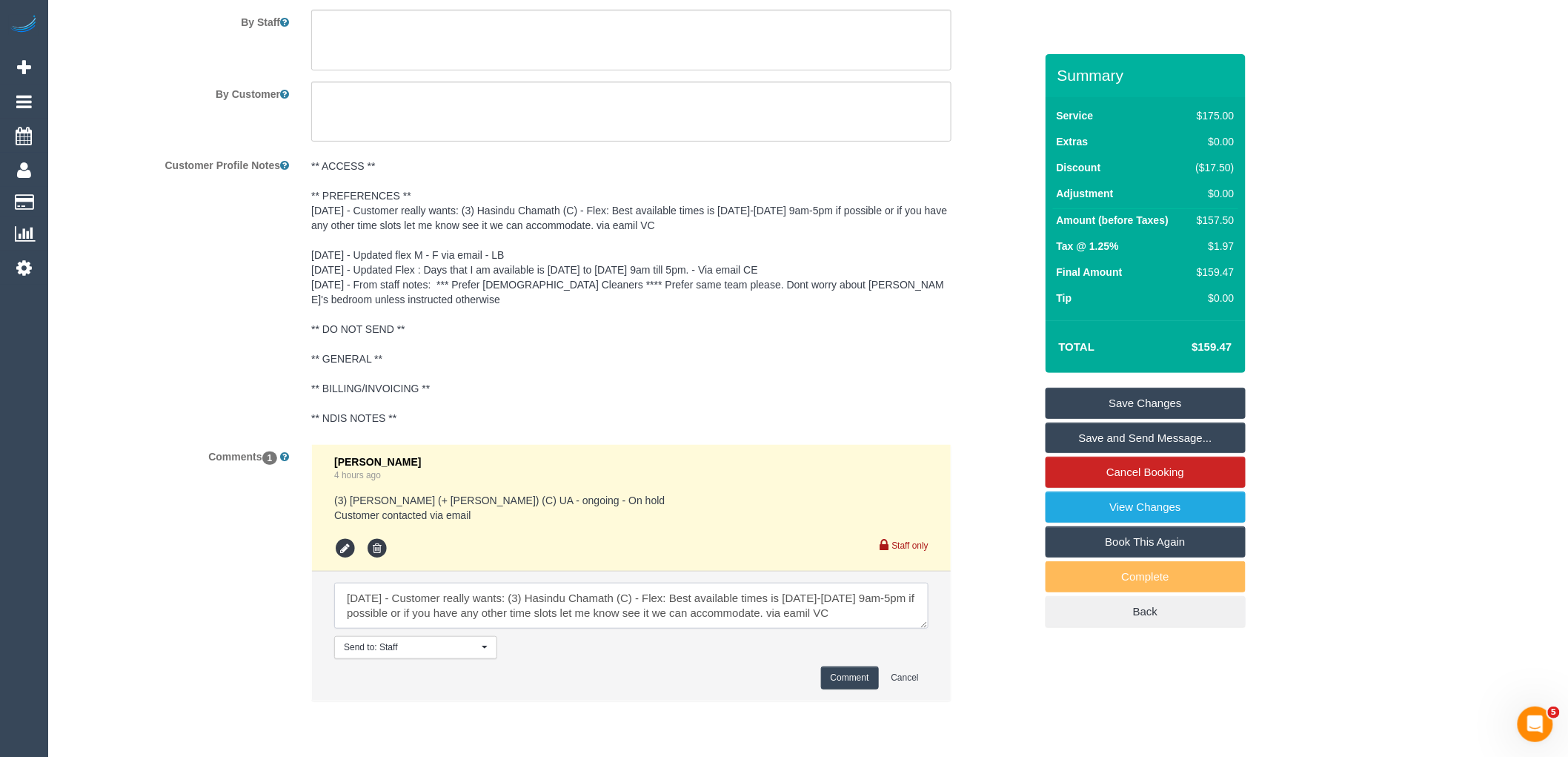
type textarea "19/09/25 - Customer really wants: (3) Hasindu Chamath (C) - Flex: Best availabl…"
click at [857, 689] on button "Comment" at bounding box center [849, 677] width 58 height 23
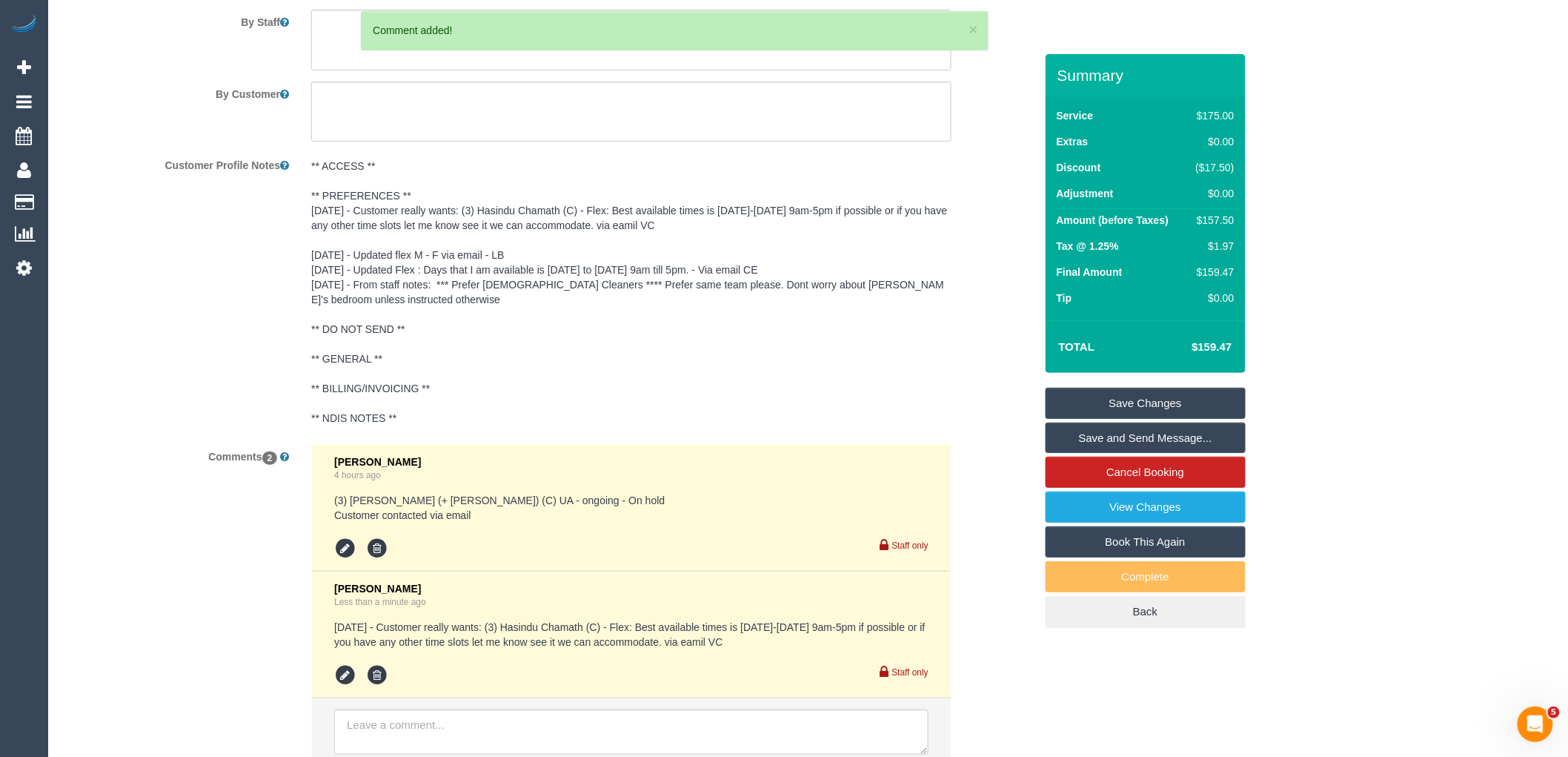
click at [1146, 406] on link "Save Changes" at bounding box center [1145, 403] width 200 height 31
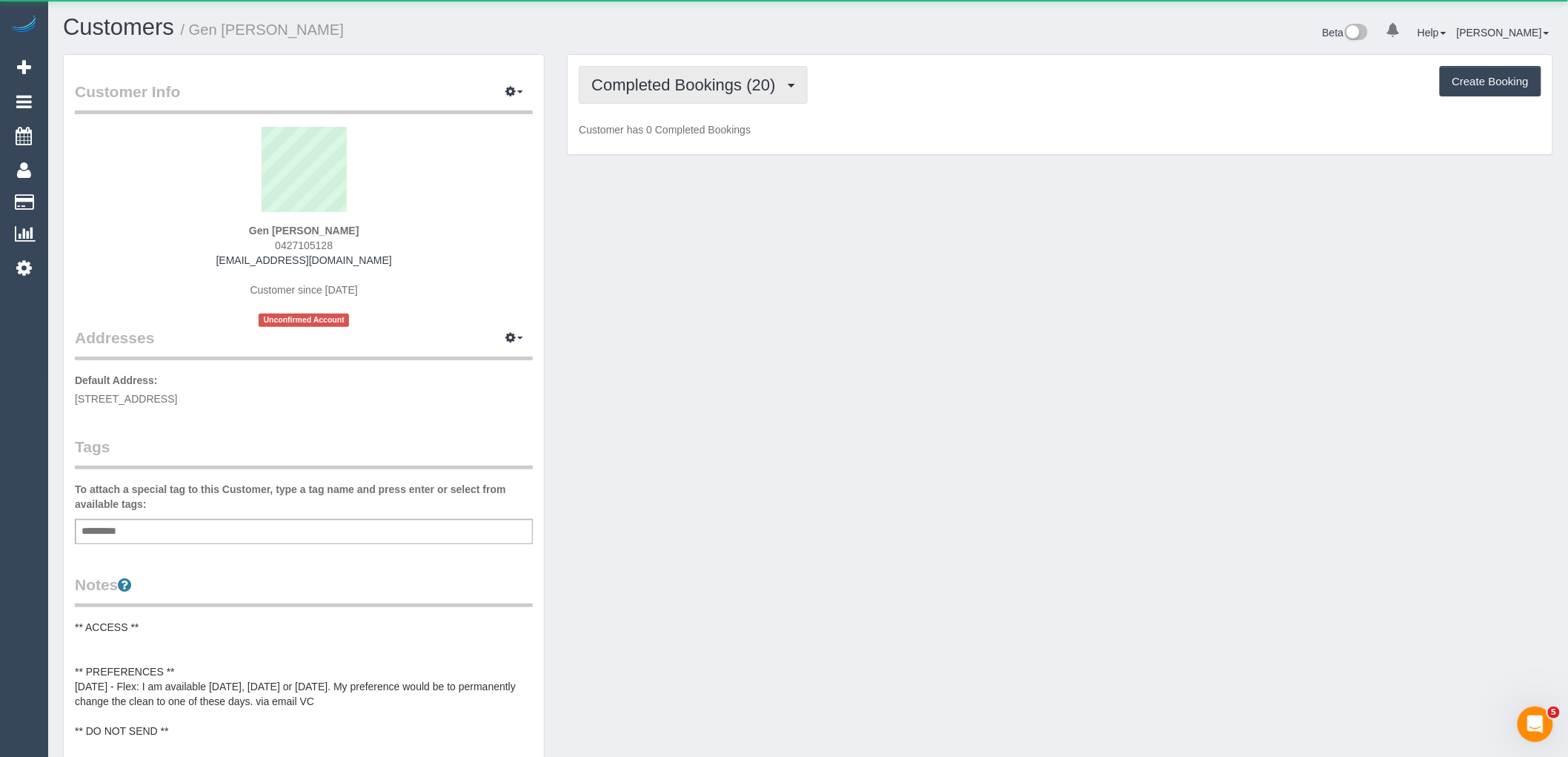
click at [747, 92] on span "Completed Bookings (20)" at bounding box center [687, 85] width 191 height 18
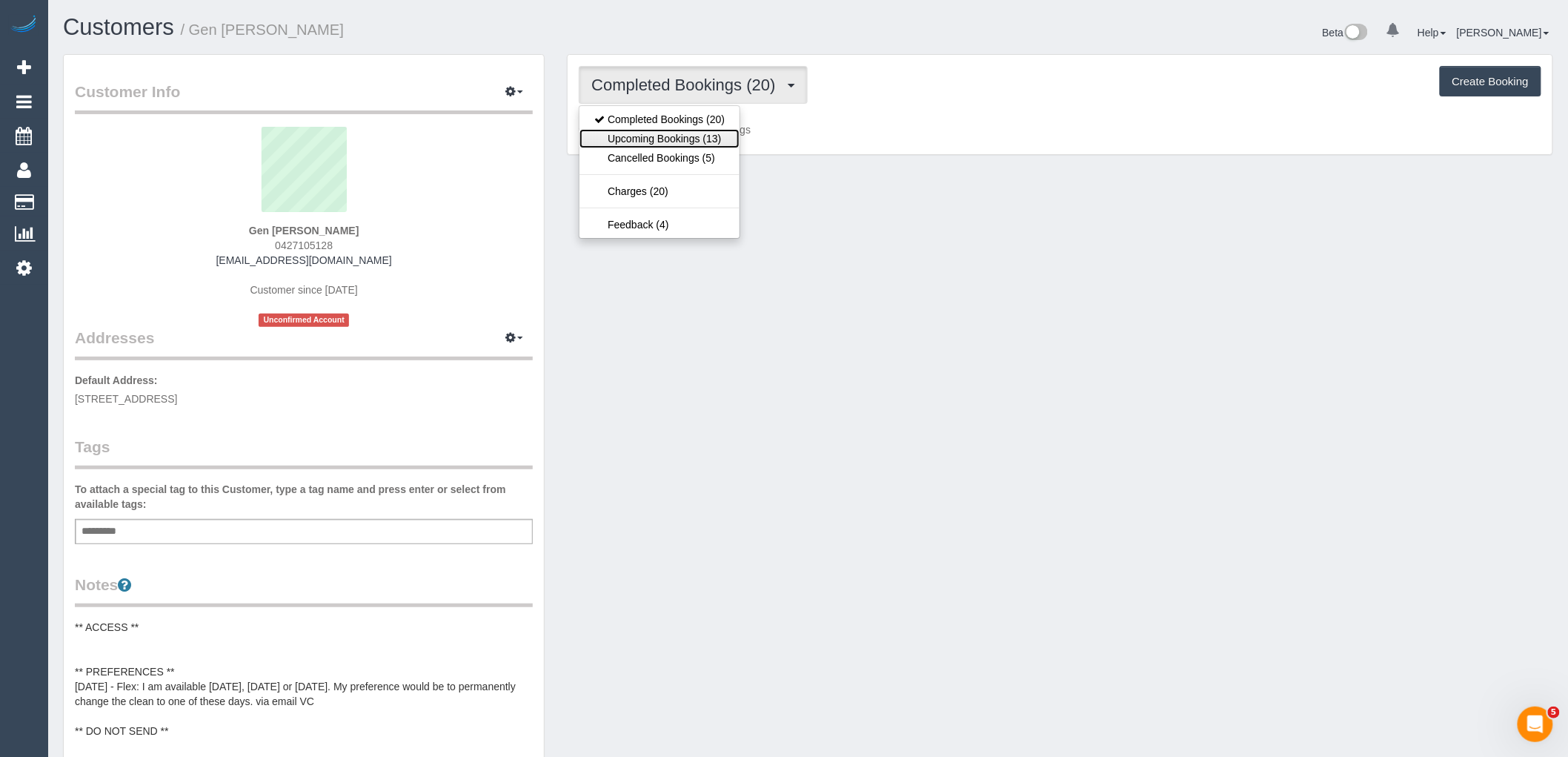
click at [712, 142] on link "Upcoming Bookings (13)" at bounding box center [659, 138] width 160 height 19
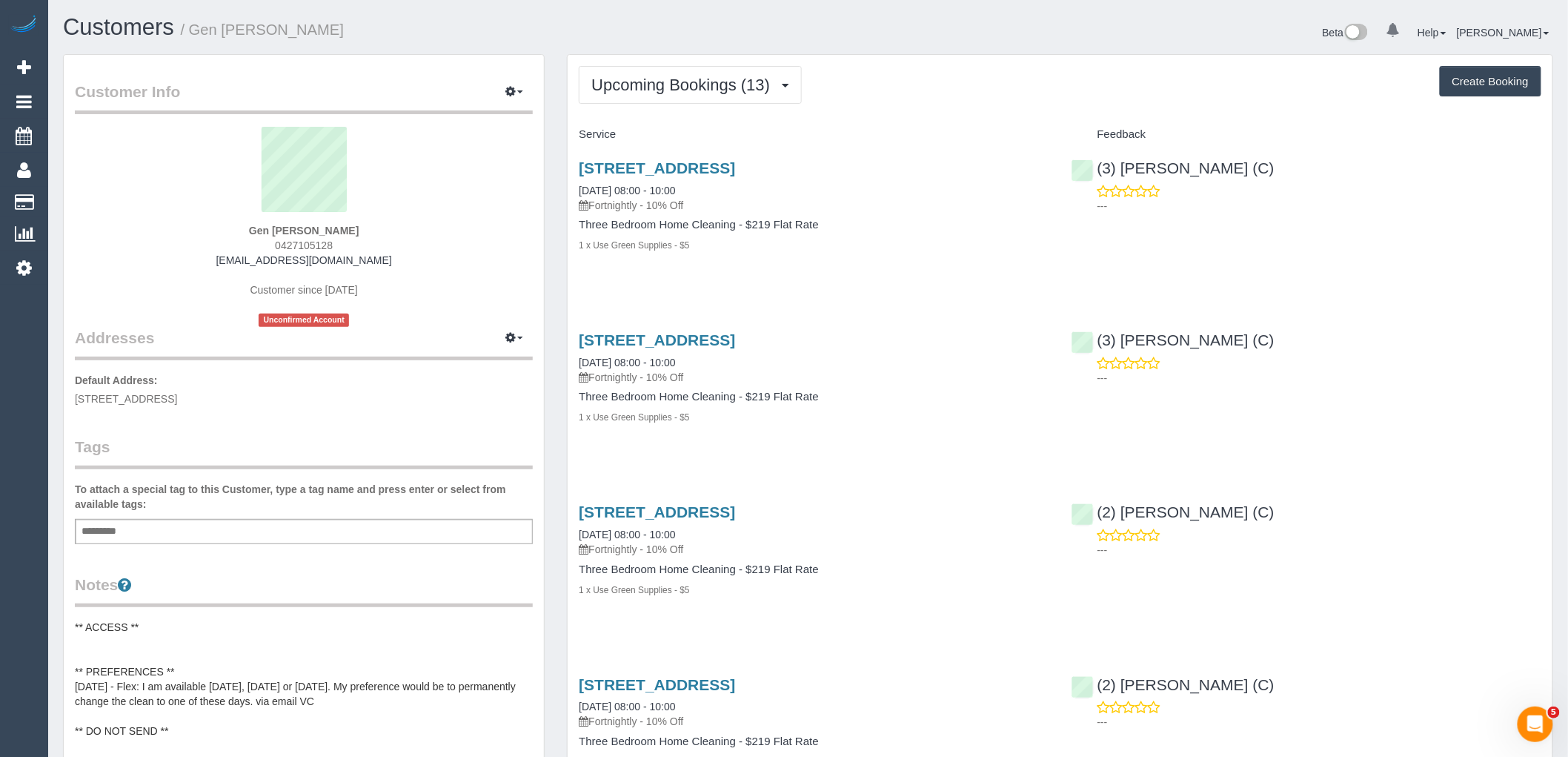
drag, startPoint x: 406, startPoint y: 257, endPoint x: 225, endPoint y: 254, distance: 181.0
click at [225, 254] on div "Gen Malcolm 0427105128 genbailey2@gmail.com Customer since 2024 Unconfirmed Acc…" at bounding box center [304, 226] width 458 height 200
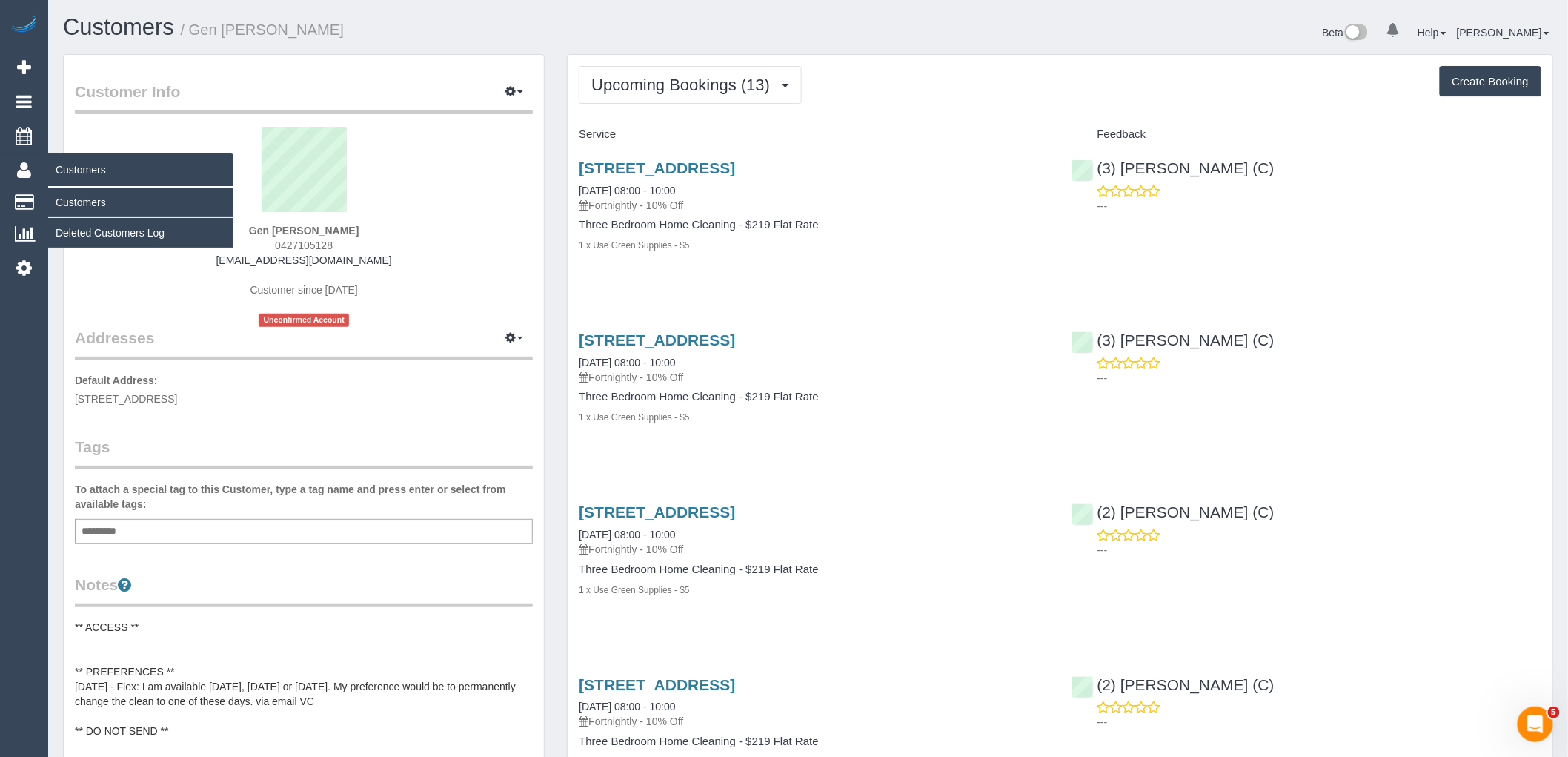
copy link "genbailey2@gmail.com"
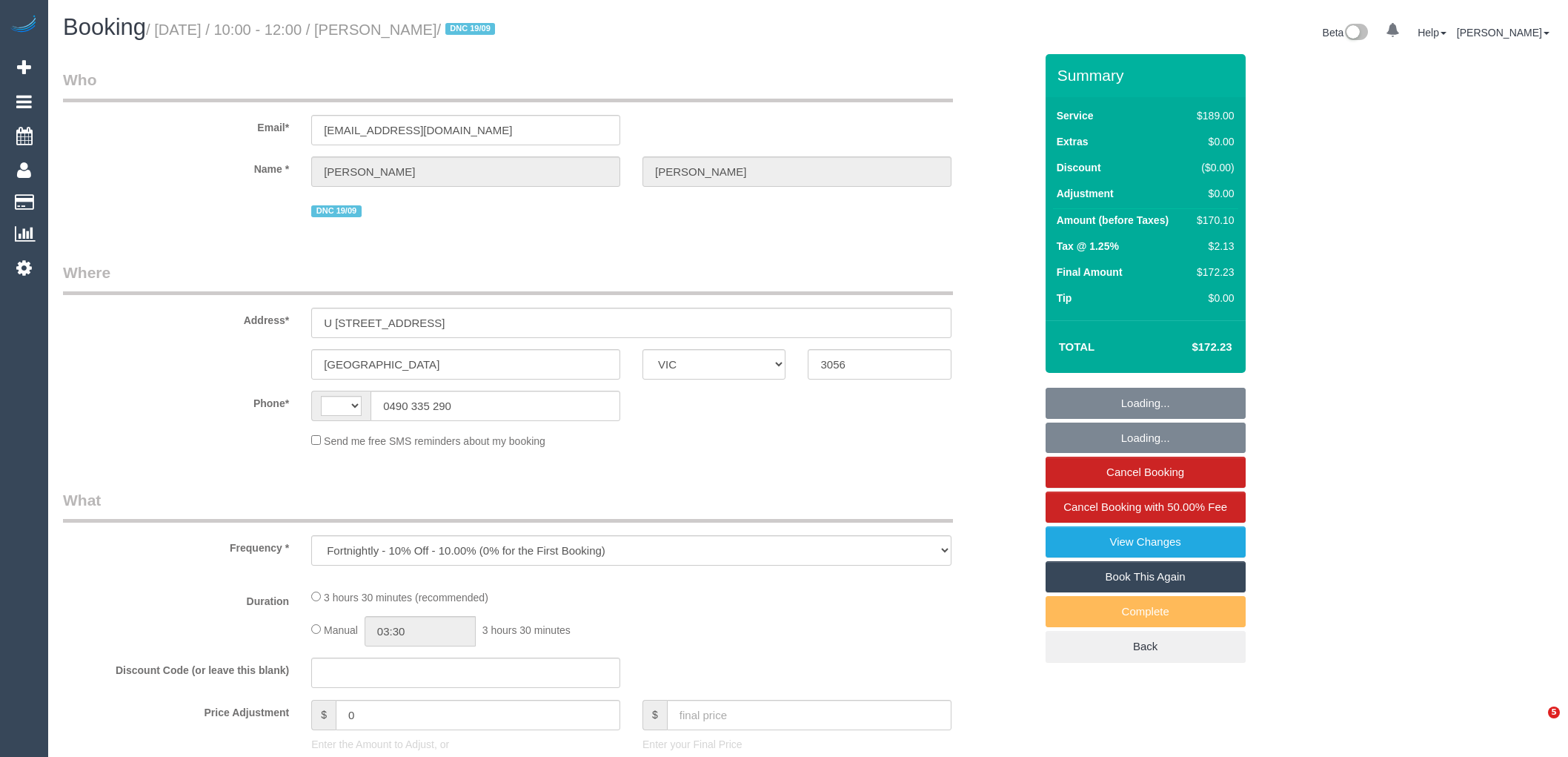
select select "VIC"
select select "string:stripe-pm_1S3ECS2GScqysDRV7Y3VaEz3"
select select "number:29"
select select "number:14"
select select "number:19"
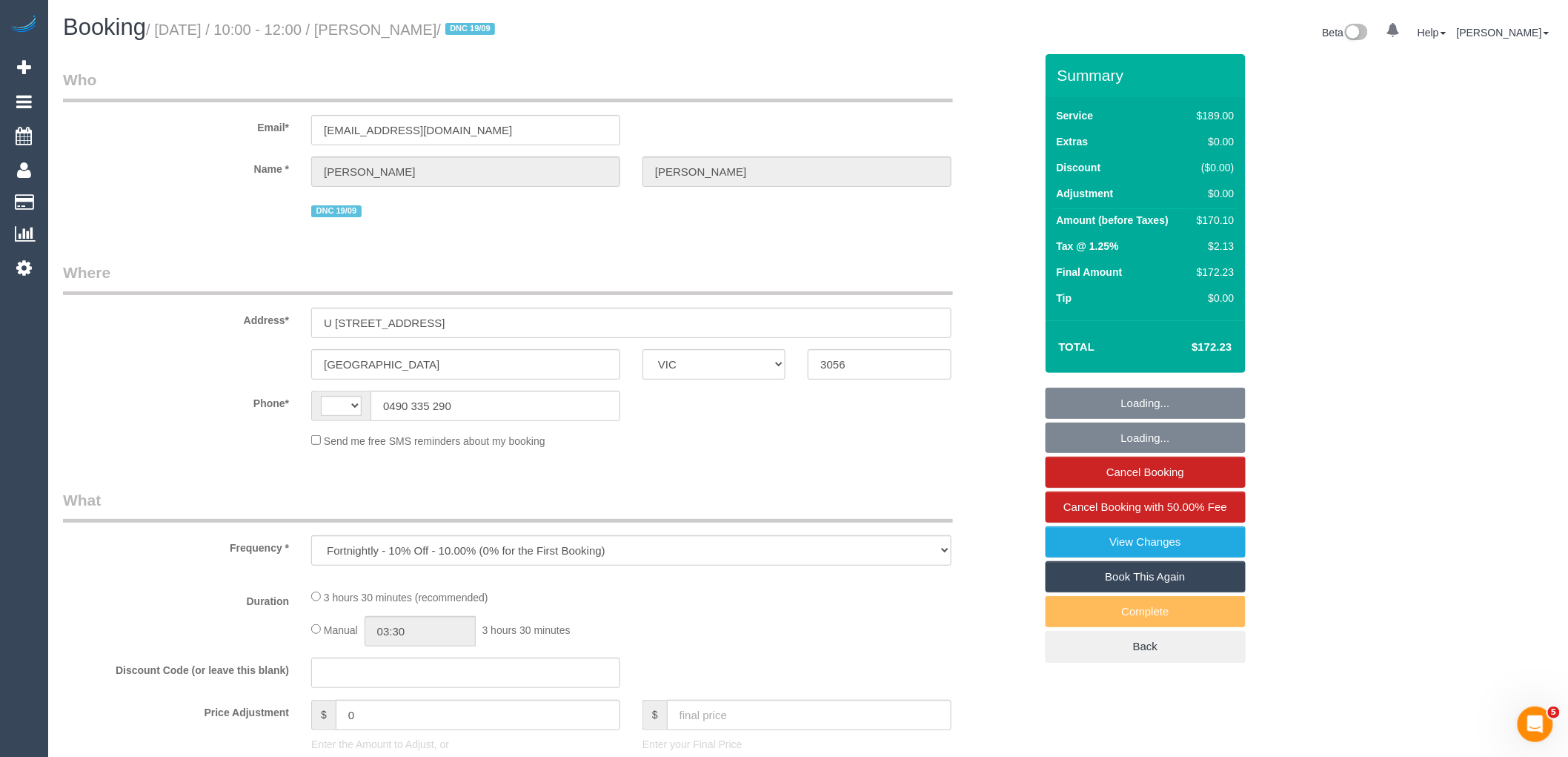
select select "number:24"
select select "number:33"
select select "number:26"
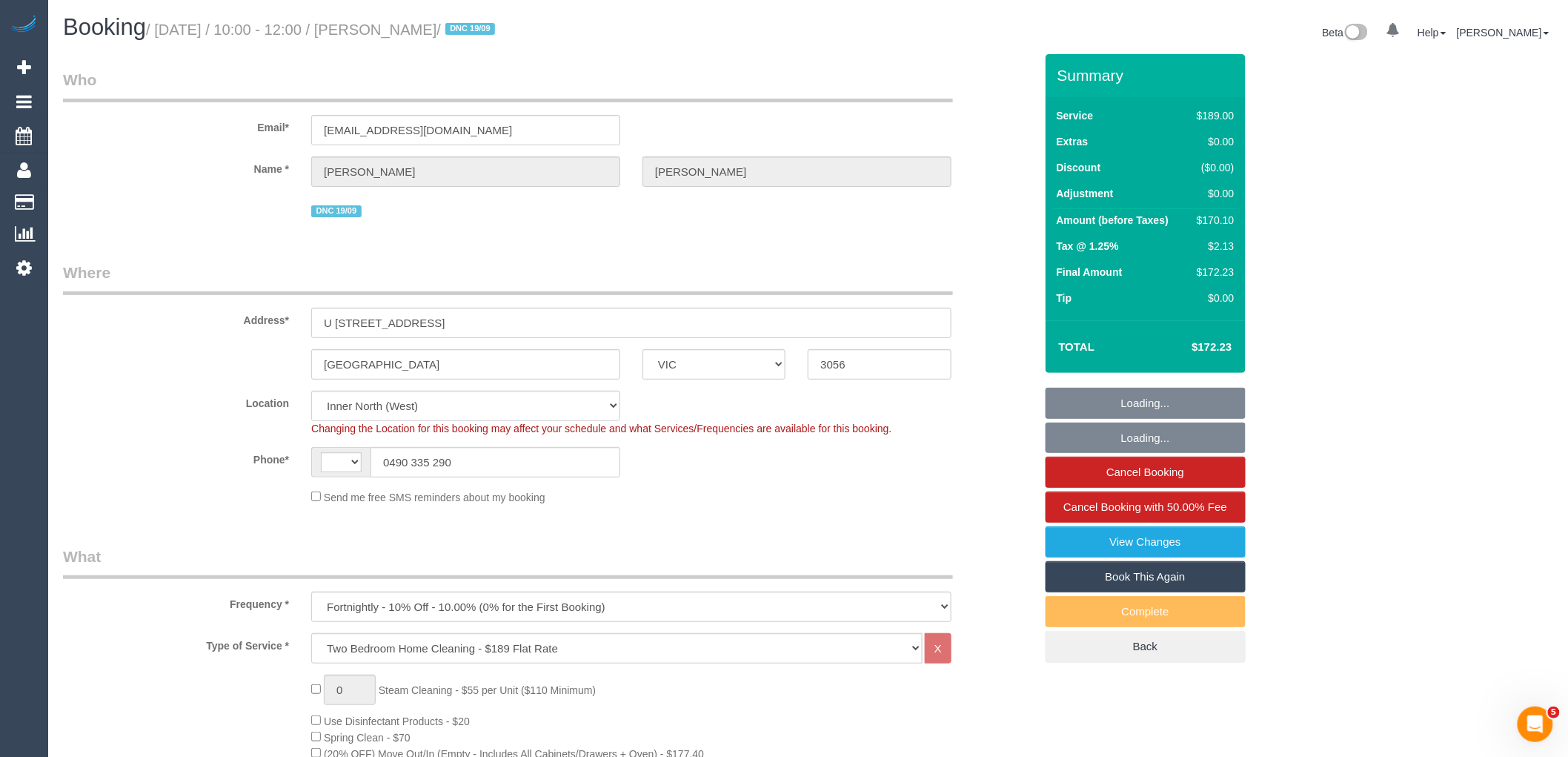
select select "object:811"
select select "string:AU"
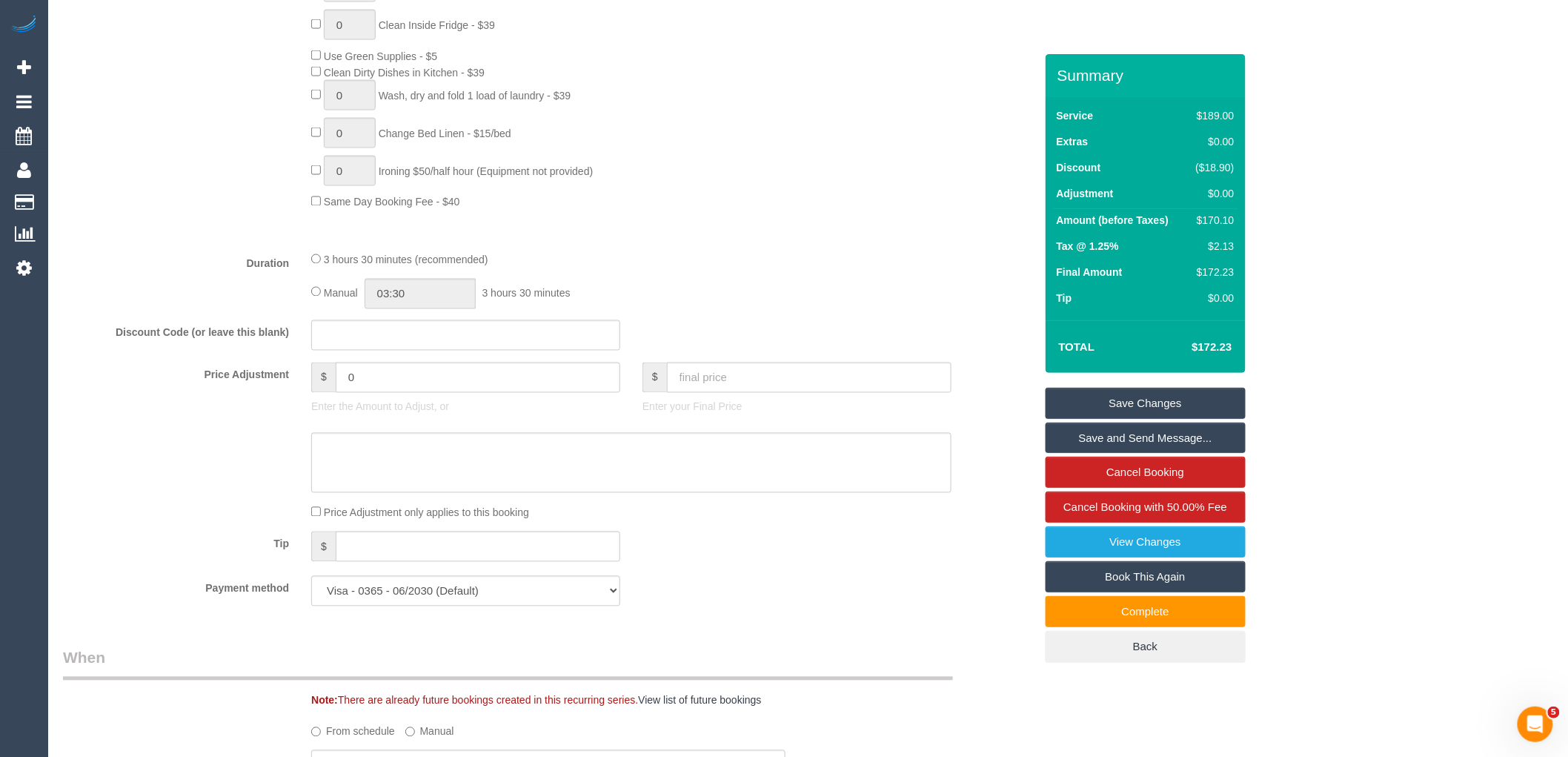
scroll to position [988, 0]
click at [1451, 243] on div "Who Email* trudythompson6@gmail.com Name * Trudy Thompson DNC 19/09 Where Addre…" at bounding box center [808, 603] width 1490 height 3074
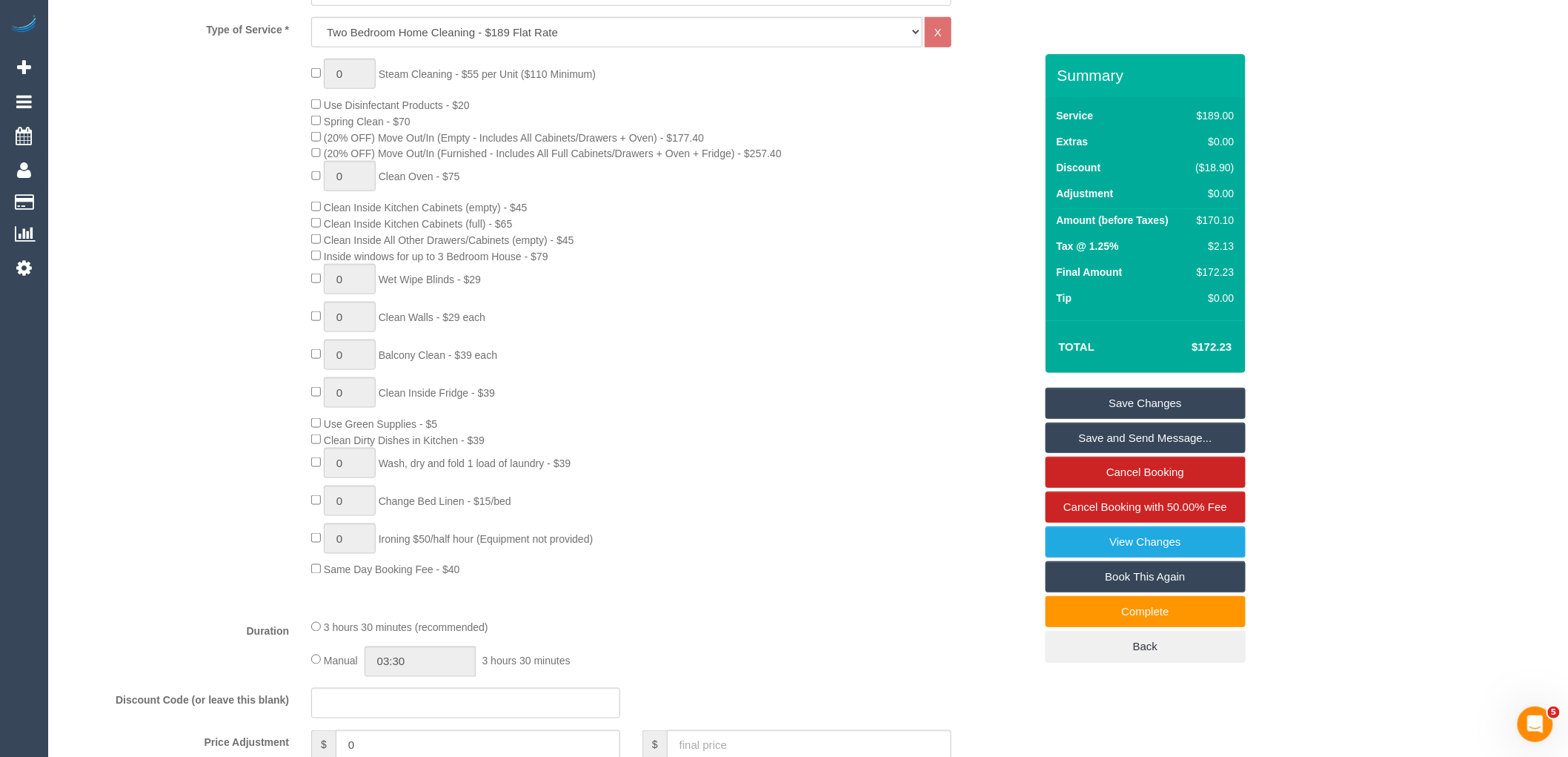
scroll to position [411, 0]
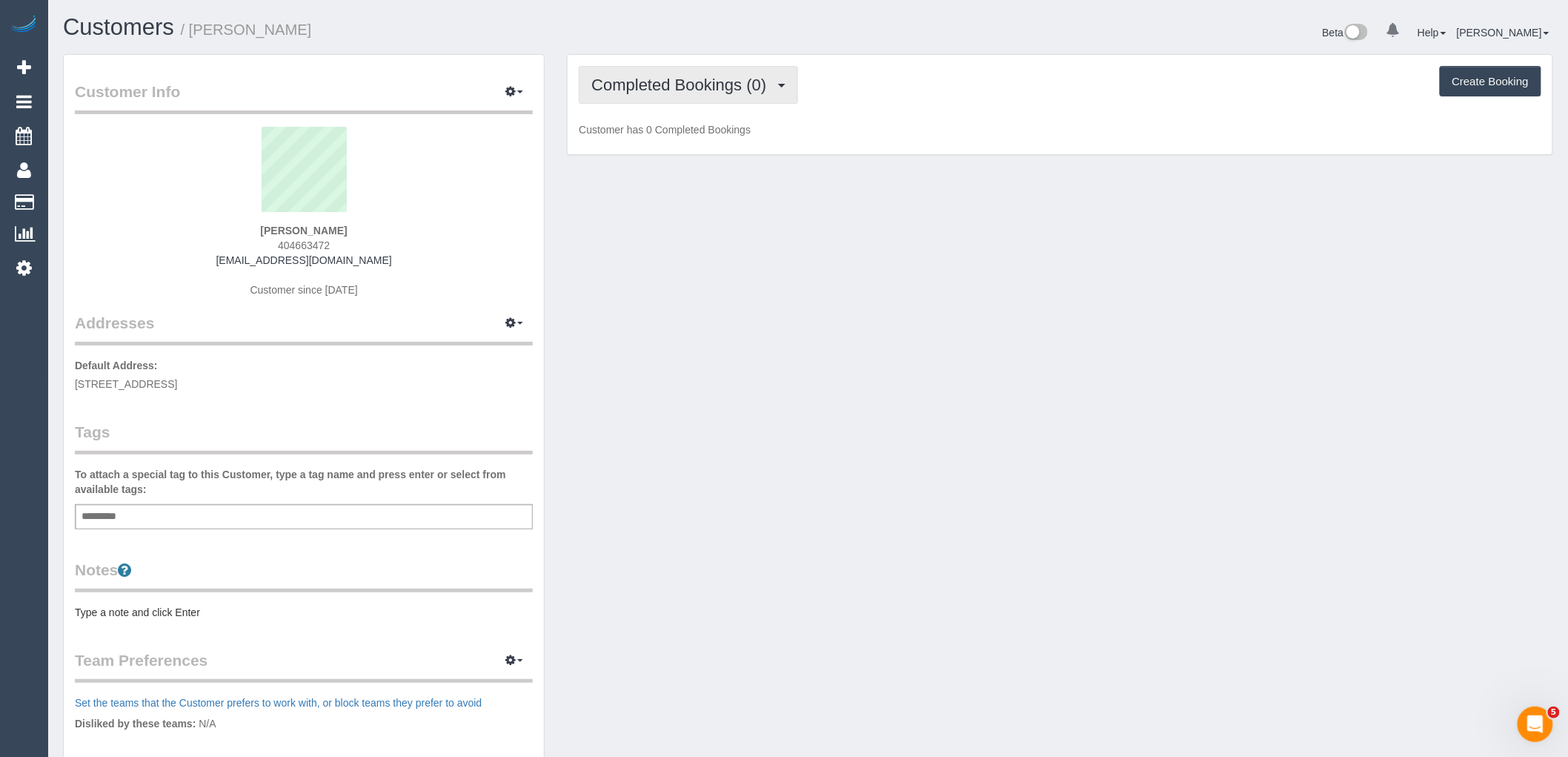
drag, startPoint x: 695, startPoint y: 72, endPoint x: 694, endPoint y: 92, distance: 20.0
click at [694, 75] on button "Completed Bookings (0)" at bounding box center [688, 84] width 220 height 38
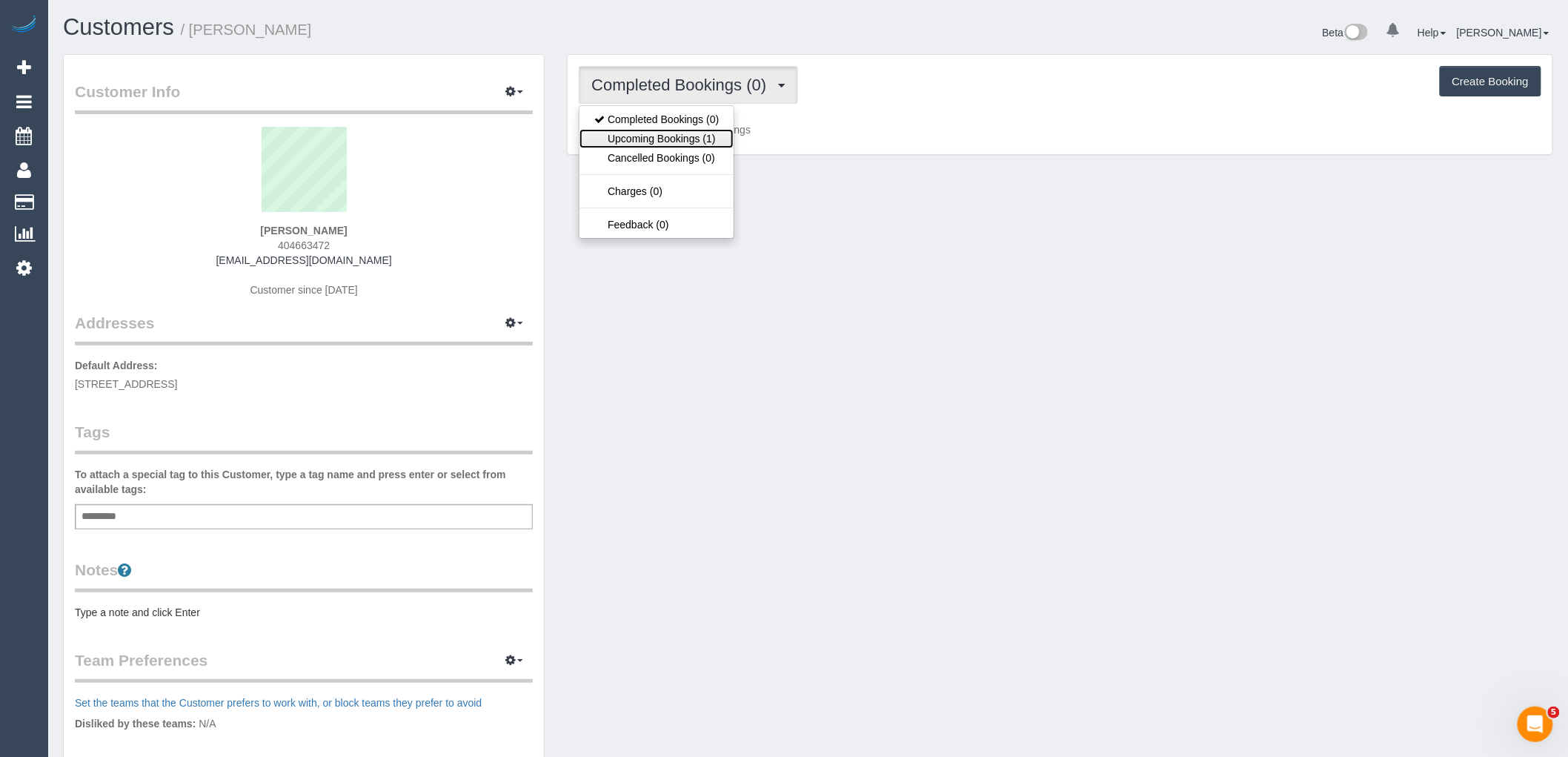
click at [687, 135] on link "Upcoming Bookings (1)" at bounding box center [656, 138] width 154 height 19
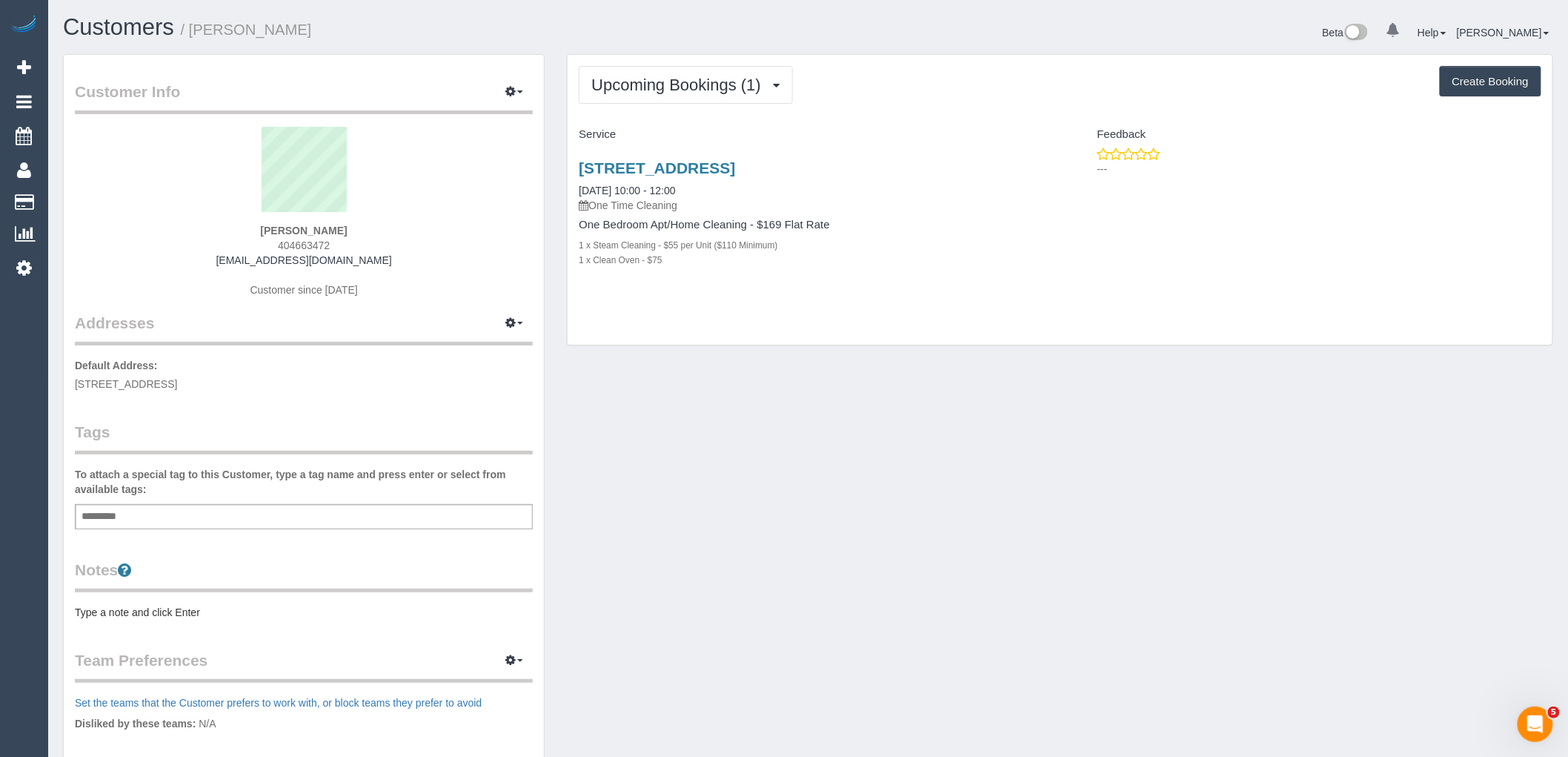
drag, startPoint x: 880, startPoint y: 419, endPoint x: 863, endPoint y: 419, distance: 17.0
click at [878, 419] on div "Customer Info Edit Contact Info Send Message Email Preferences Special Sales Ta…" at bounding box center [808, 535] width 1512 height 963
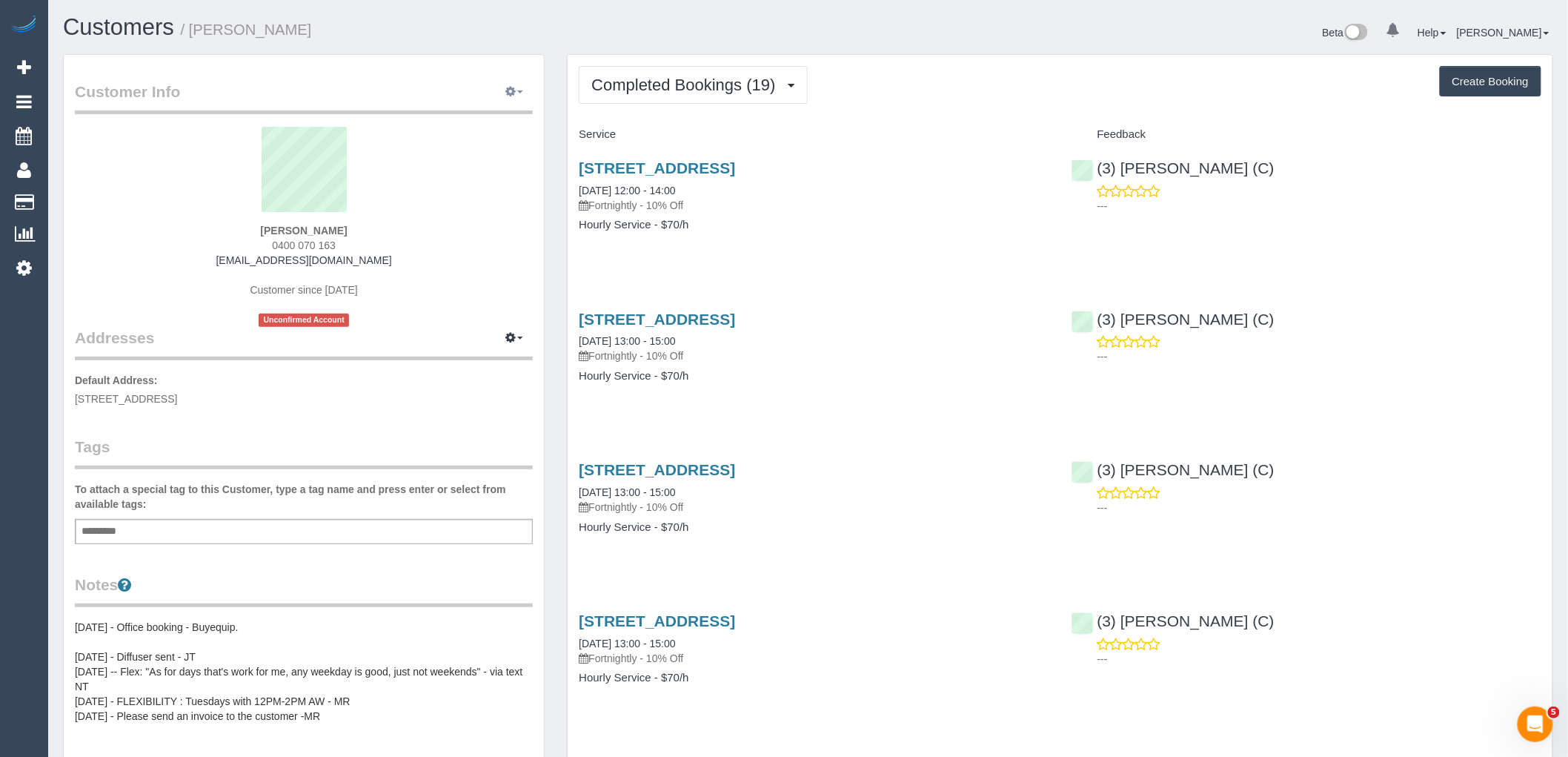
click at [515, 95] on icon "button" at bounding box center [510, 92] width 10 height 9
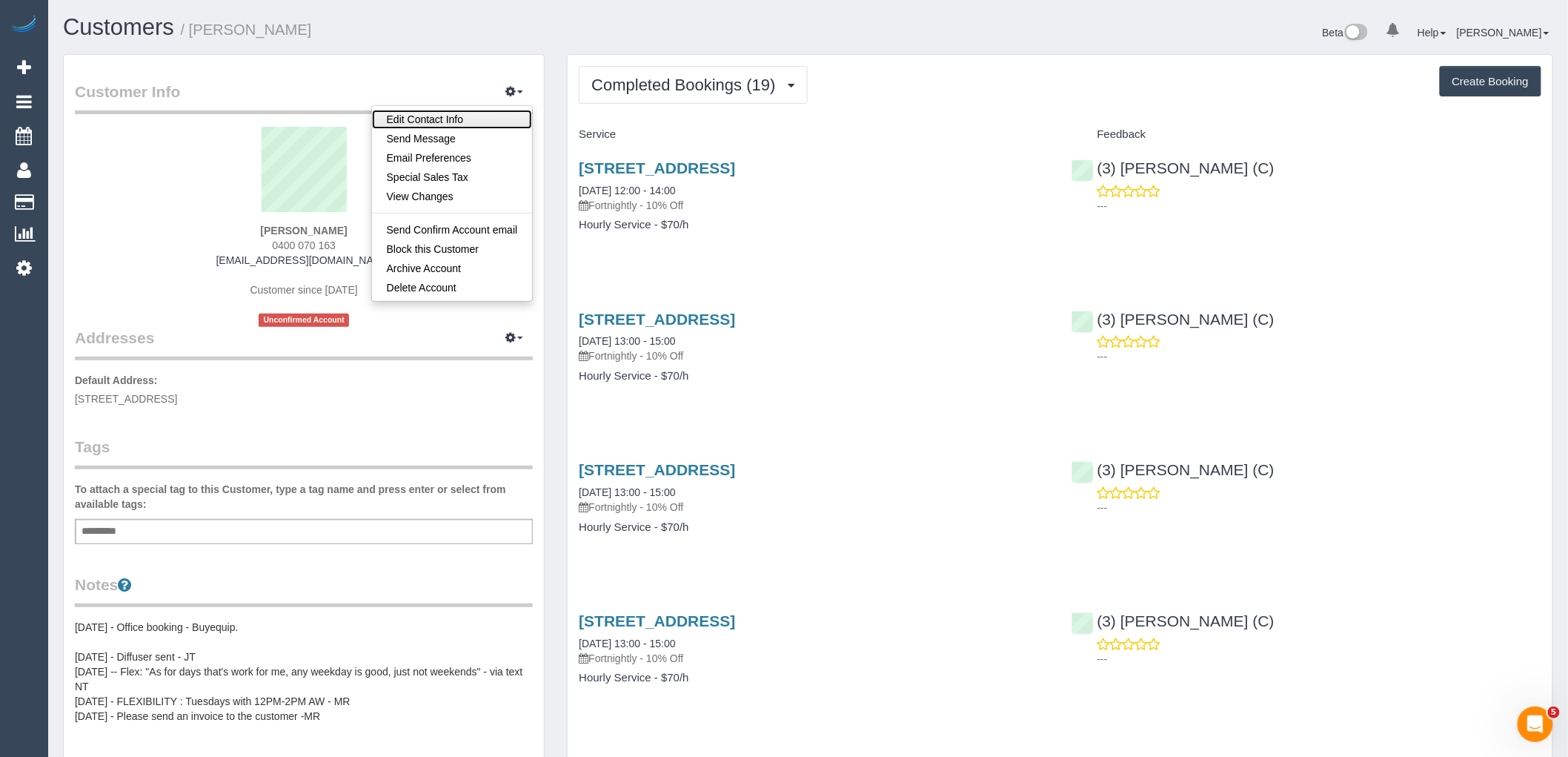
click at [503, 127] on link "Edit Contact Info" at bounding box center [452, 119] width 161 height 19
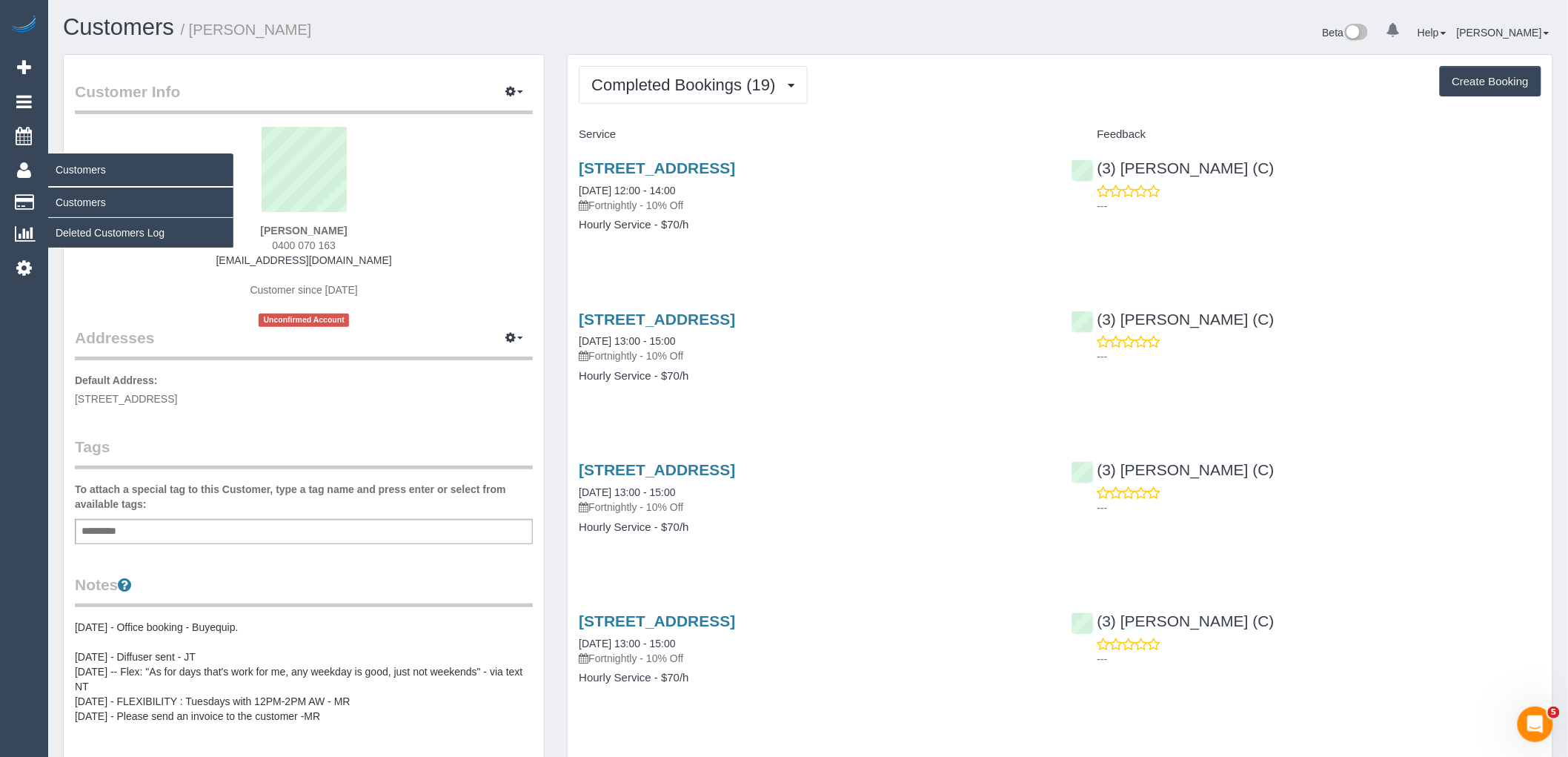
select select "VIC"
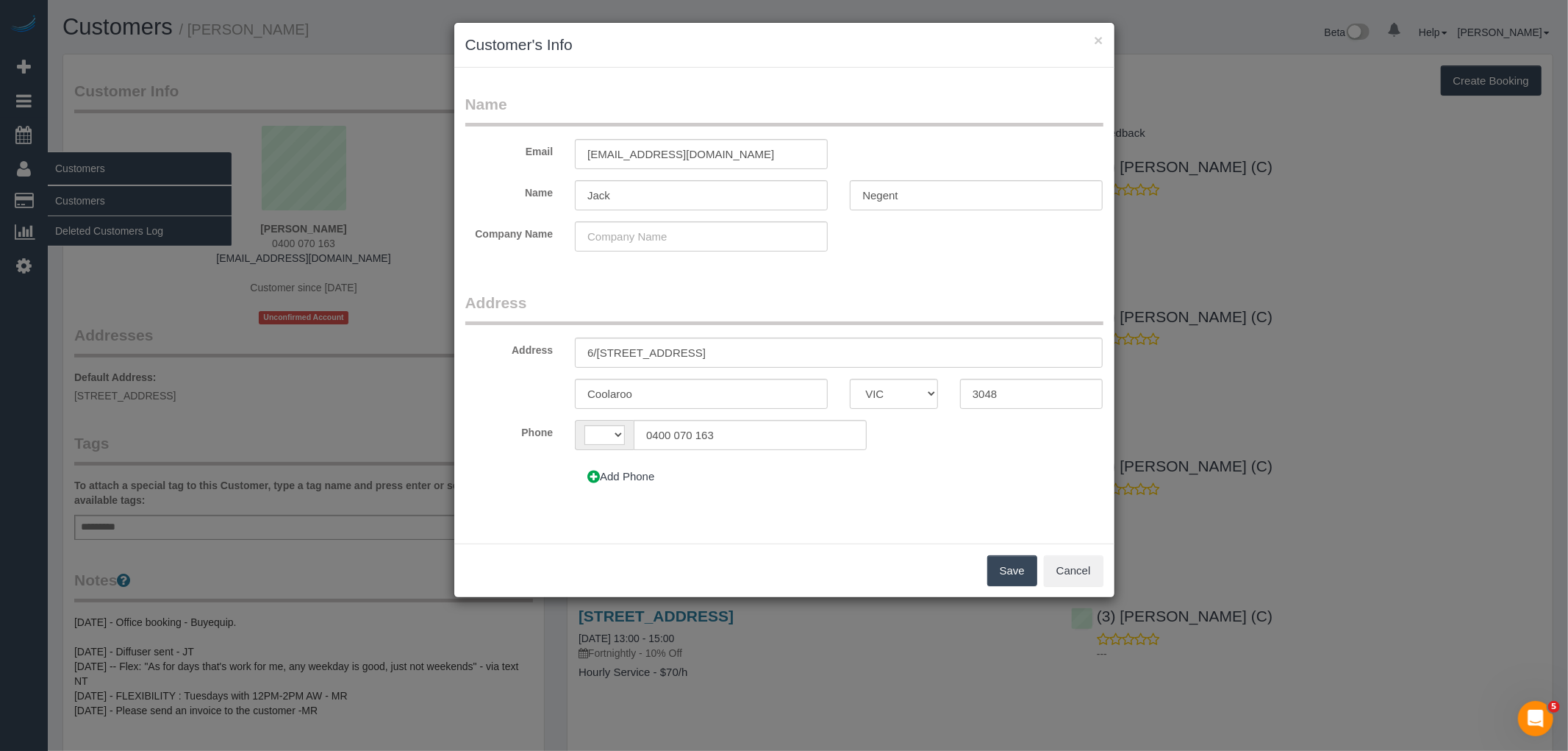
select select "string:AU"
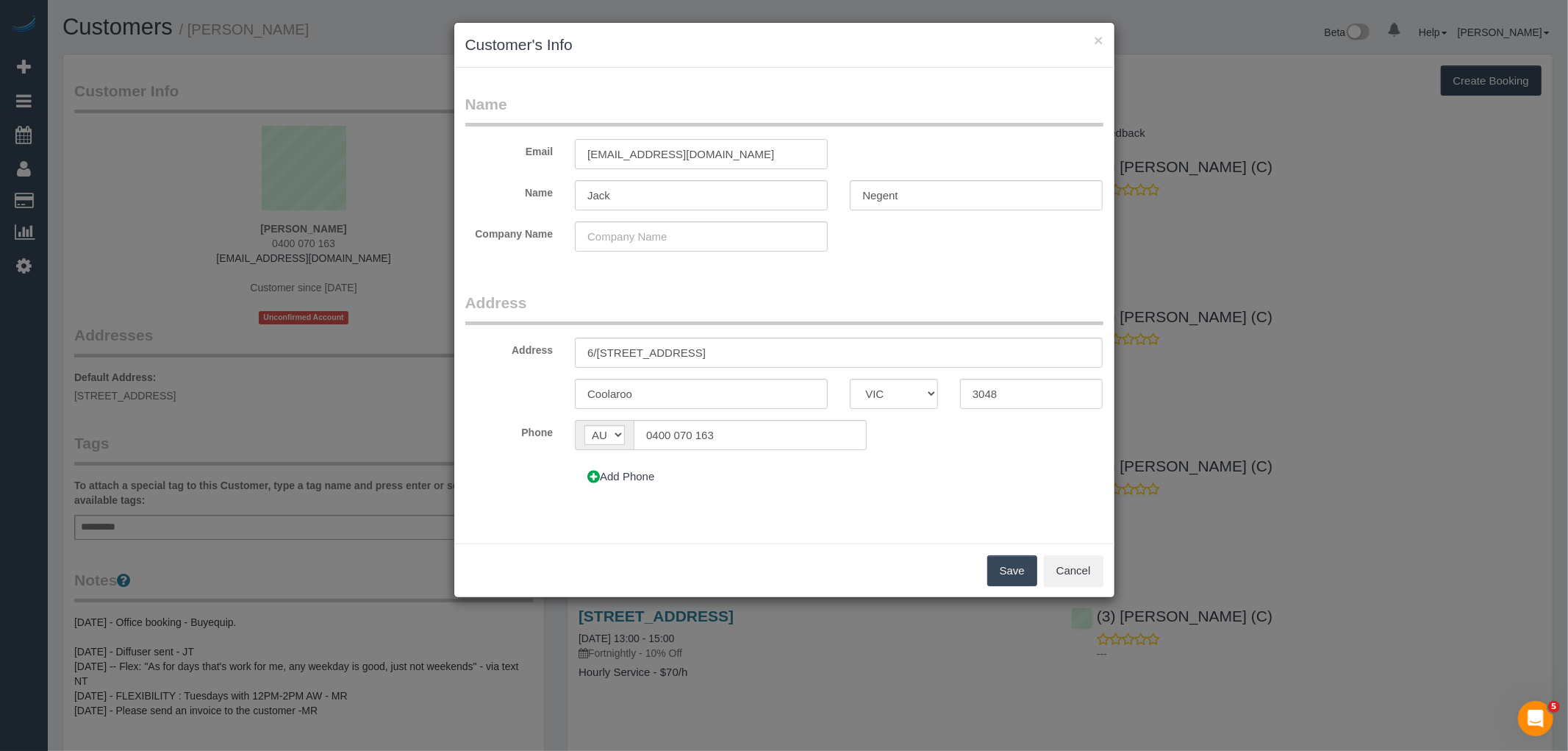
drag, startPoint x: 766, startPoint y: 149, endPoint x: 468, endPoint y: 154, distance: 298.0
click at [471, 153] on div "Email [PERSON_NAME][EMAIL_ADDRESS][DOMAIN_NAME]" at bounding box center [784, 153] width 660 height 30
paste input "[DOMAIN_NAME]"
type input "[EMAIL_ADDRESS][PERSON_NAME][DOMAIN_NAME]"
click at [921, 197] on input "Negent" at bounding box center [976, 194] width 252 height 30
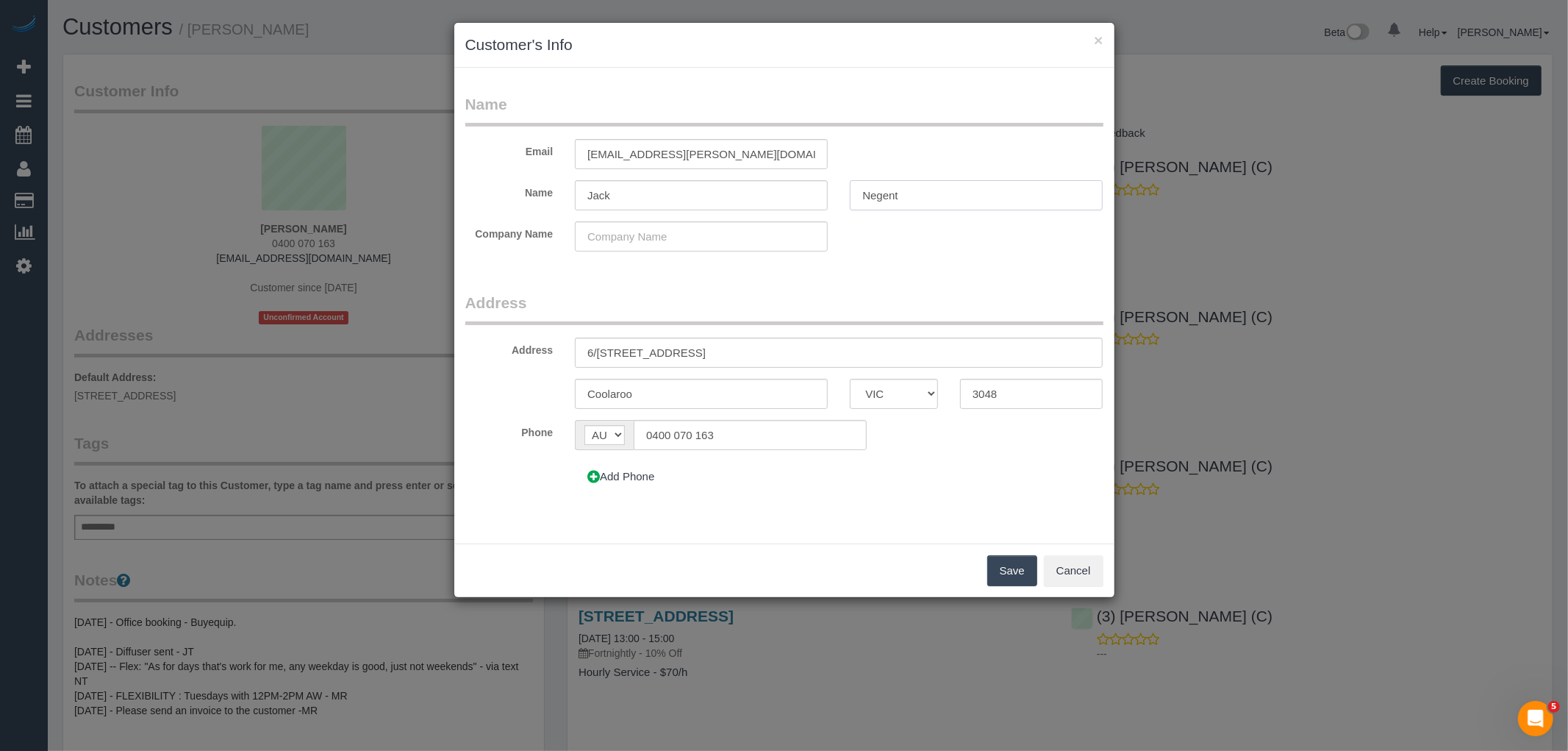
click at [876, 197] on input "Negent" at bounding box center [976, 194] width 252 height 30
type input "[PERSON_NAME]"
click at [1005, 561] on button "Save" at bounding box center [1011, 570] width 50 height 31
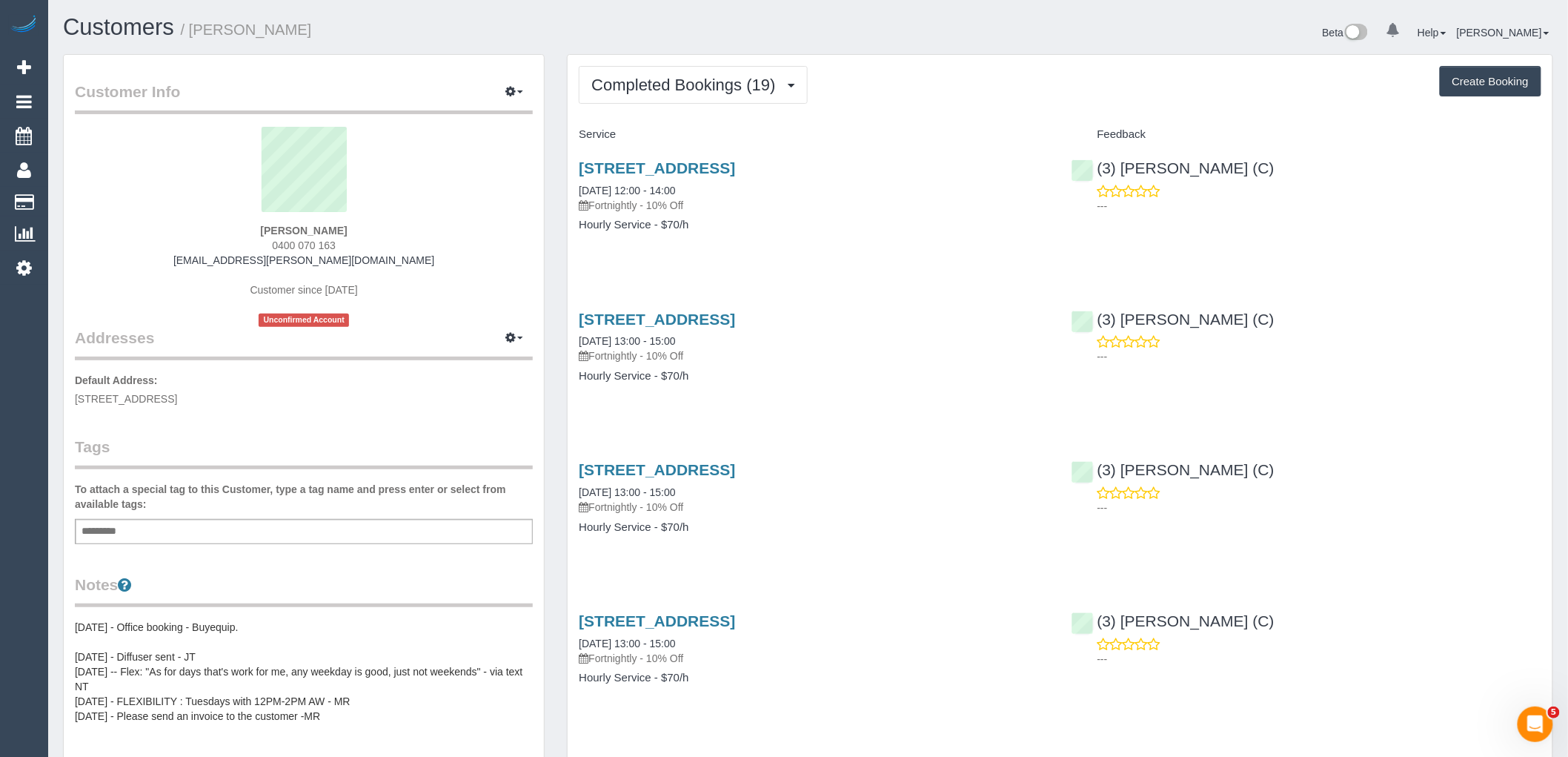
drag, startPoint x: 434, startPoint y: 253, endPoint x: 227, endPoint y: 251, distance: 207.0
click at [227, 251] on div "[PERSON_NAME] 0400 070 163 [EMAIL_ADDRESS][PERSON_NAME][DOMAIN_NAME] Customer s…" at bounding box center [304, 226] width 458 height 200
click at [516, 234] on div "[PERSON_NAME] 0400 070 163 [EMAIL_ADDRESS][PERSON_NAME][DOMAIN_NAME] Customer s…" at bounding box center [304, 226] width 458 height 200
drag, startPoint x: 418, startPoint y: 263, endPoint x: 126, endPoint y: 263, distance: 292.0
click at [126, 263] on div "[PERSON_NAME] 0400 070 163 [EMAIL_ADDRESS][PERSON_NAME][DOMAIN_NAME] Customer s…" at bounding box center [304, 226] width 458 height 200
